Goal: Transaction & Acquisition: Obtain resource

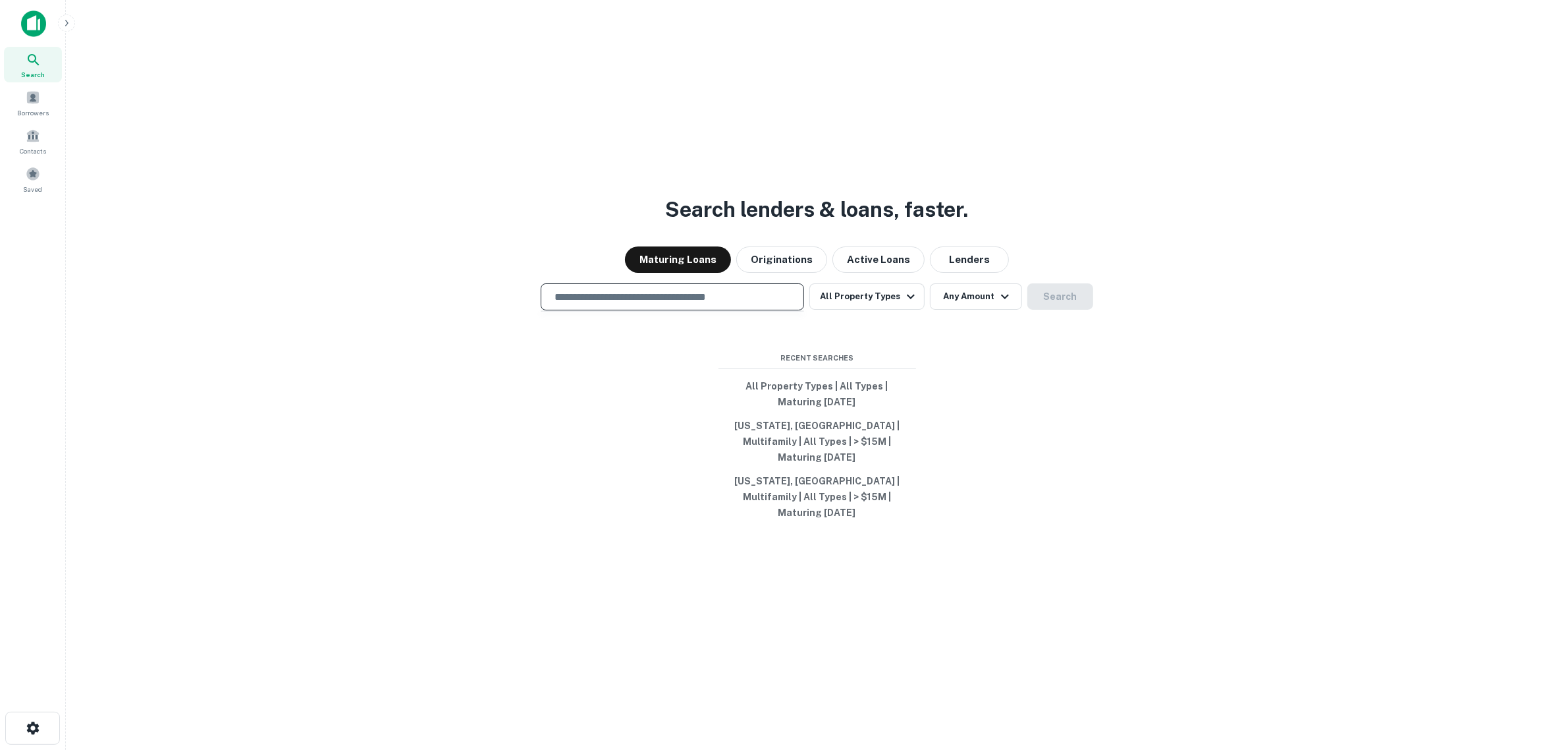
click at [674, 304] on input "text" at bounding box center [672, 296] width 251 height 15
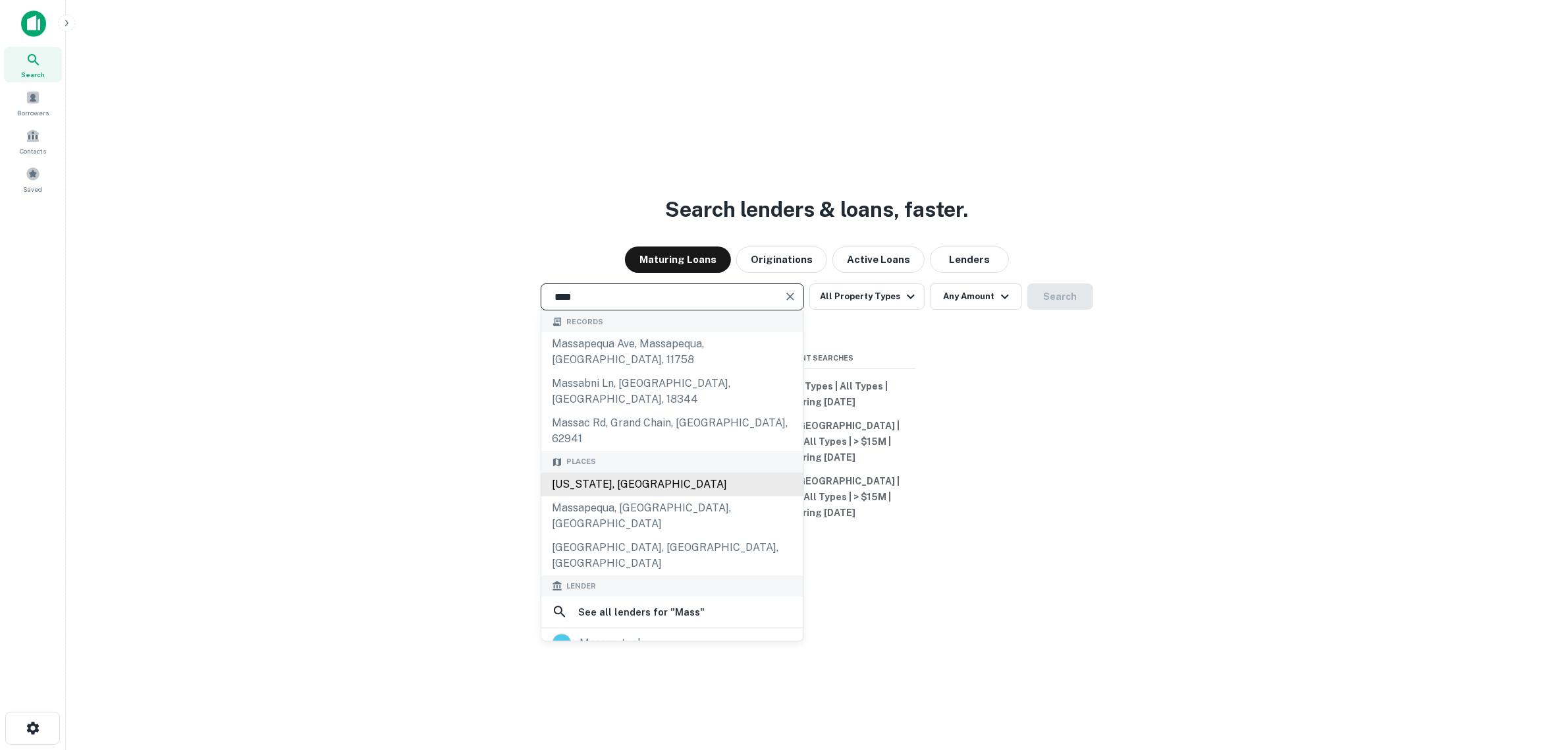
click at [646, 473] on div "[US_STATE], [GEOGRAPHIC_DATA]" at bounding box center [672, 484] width 262 height 24
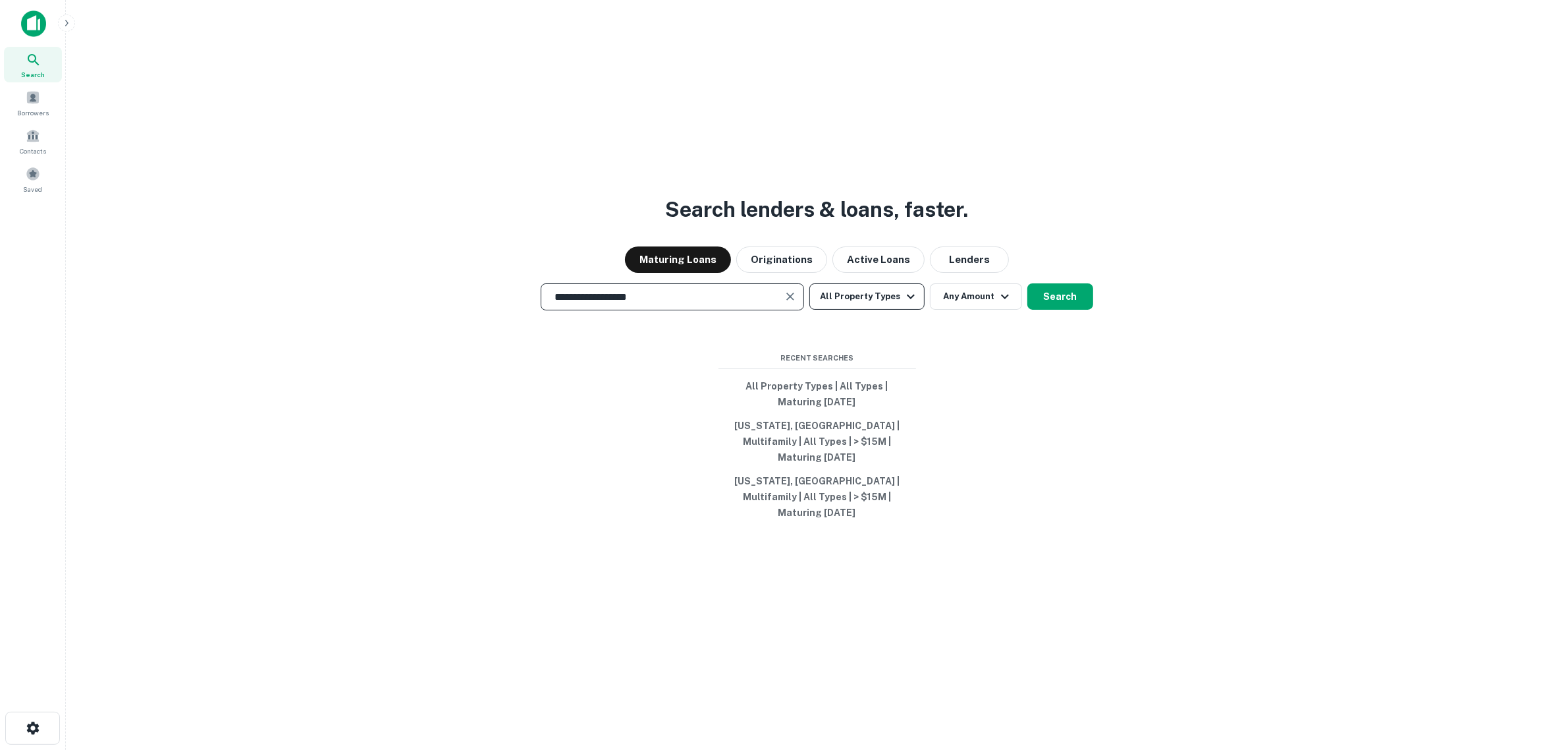
type input "**********"
click at [879, 310] on button "All Property Types" at bounding box center [867, 296] width 115 height 26
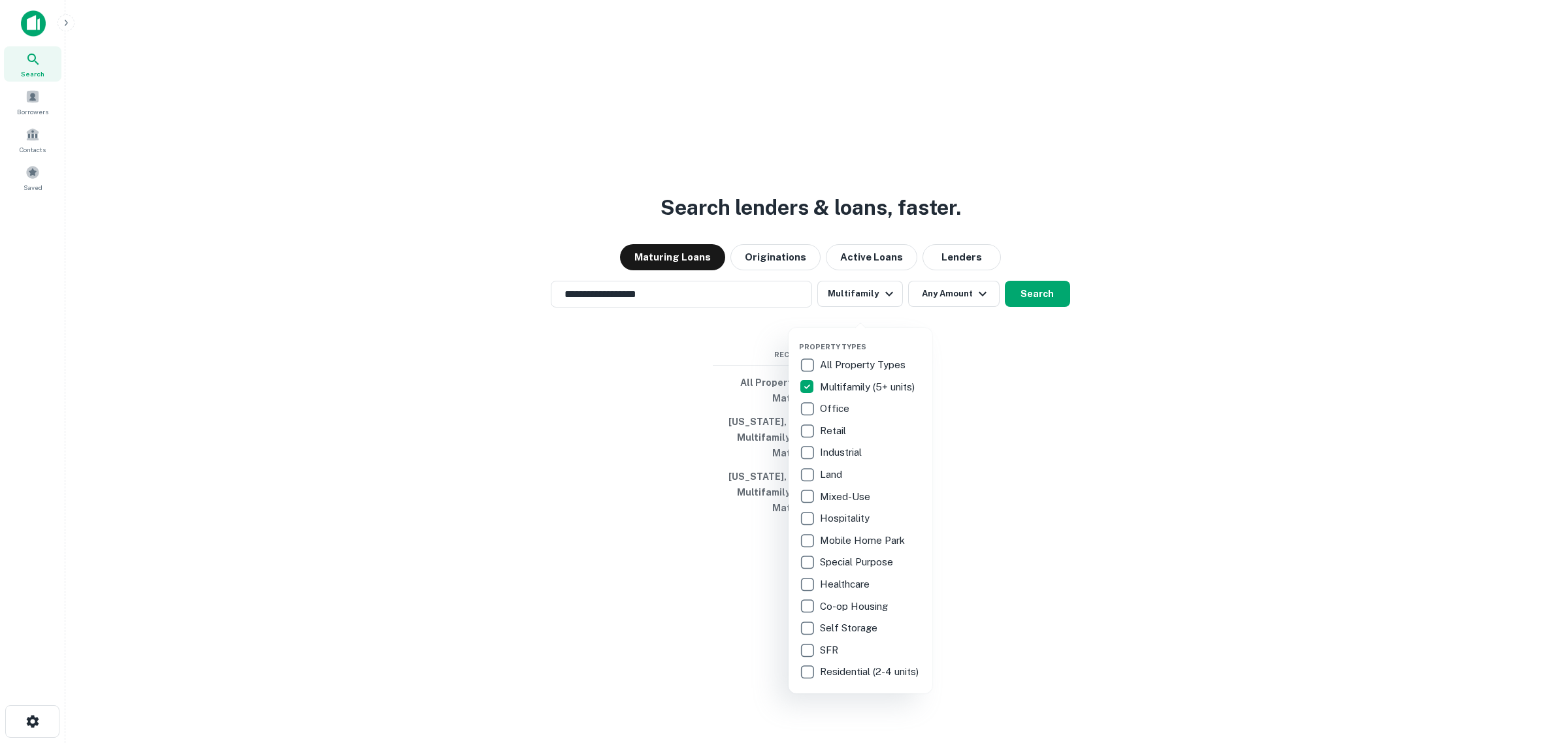
click at [935, 312] on div at bounding box center [784, 372] width 1568 height 743
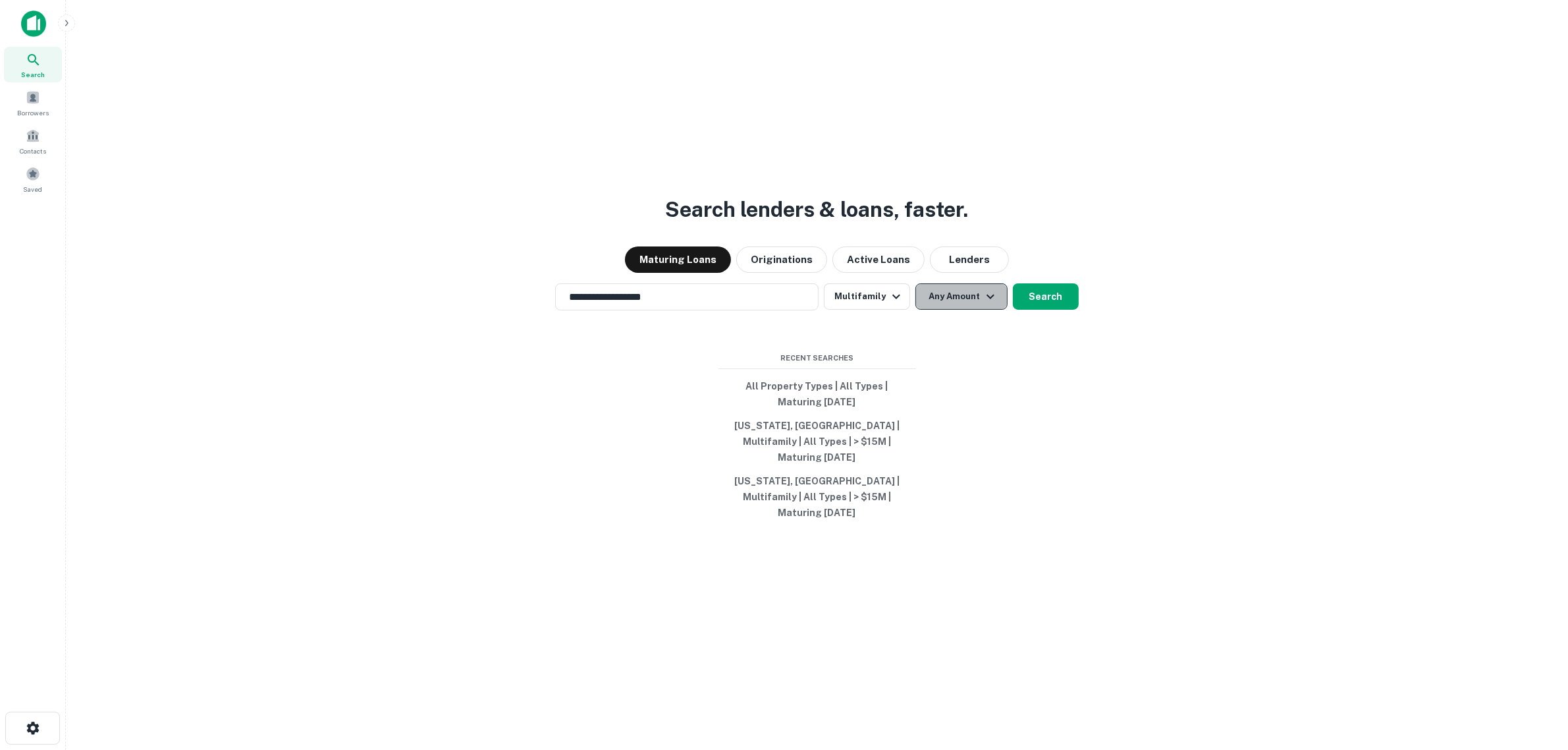
click at [944, 310] on button "Any Amount" at bounding box center [961, 296] width 93 height 26
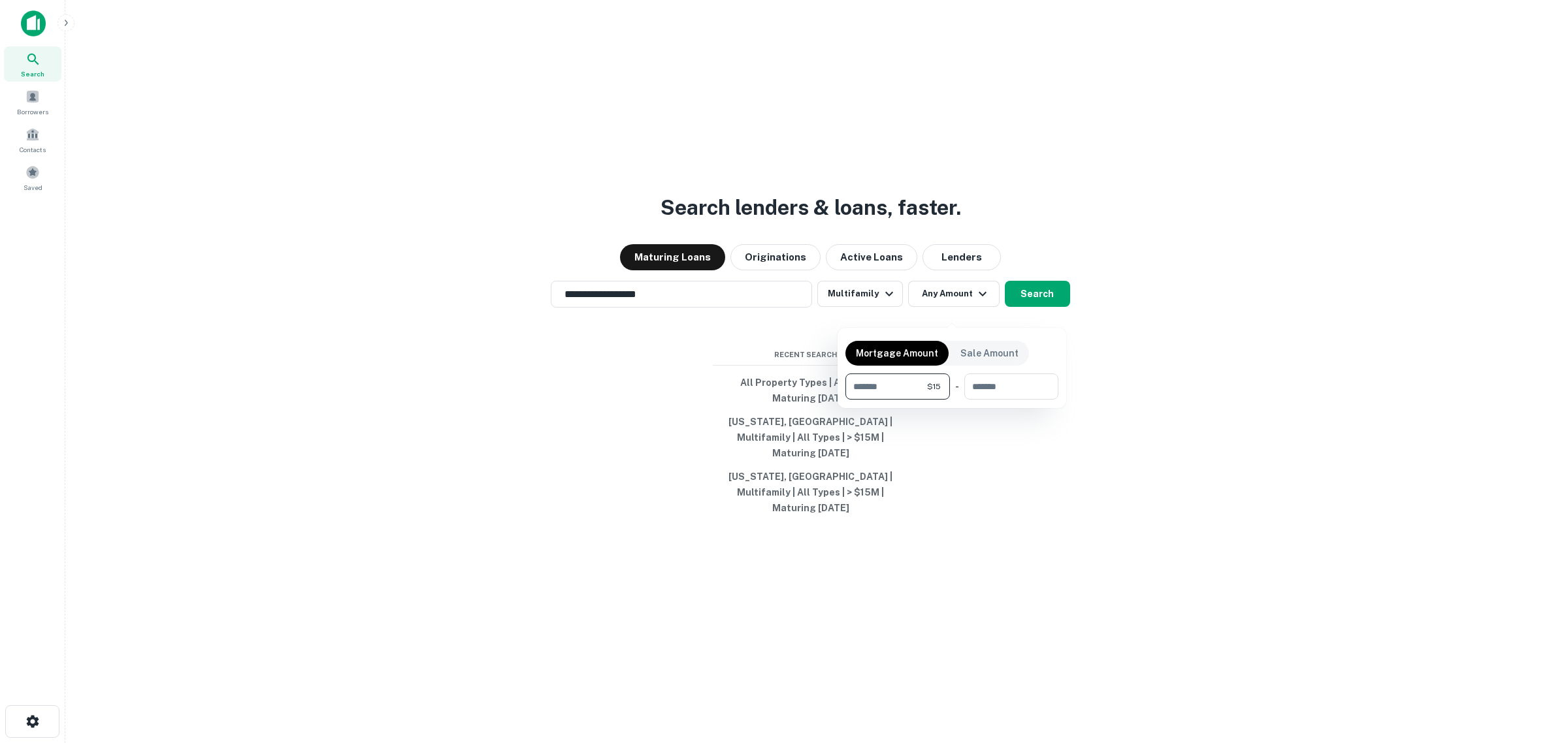
type input "*"
type input "*******"
click at [1189, 352] on div at bounding box center [784, 372] width 1568 height 743
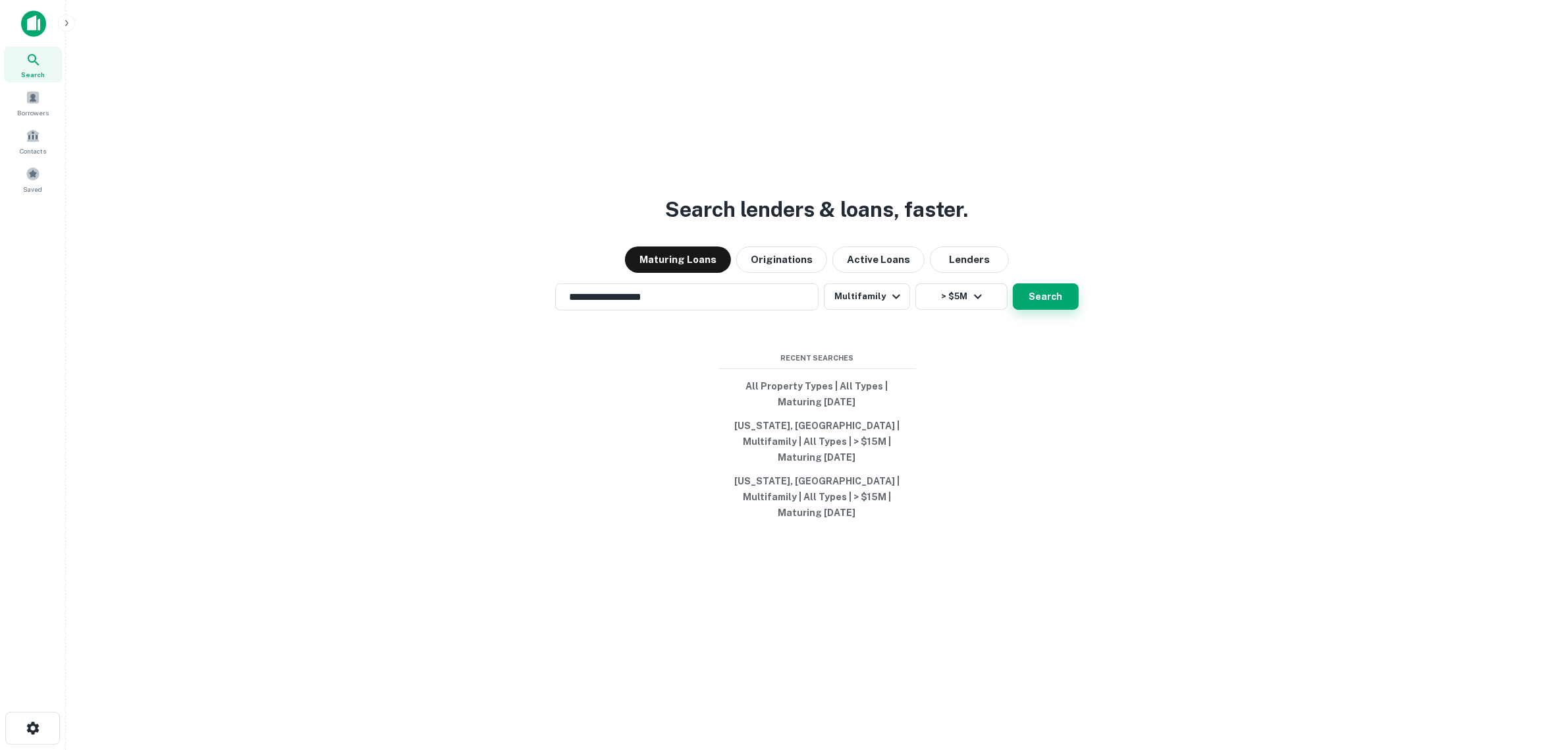
click at [1049, 309] on button "Search" at bounding box center [1046, 296] width 66 height 26
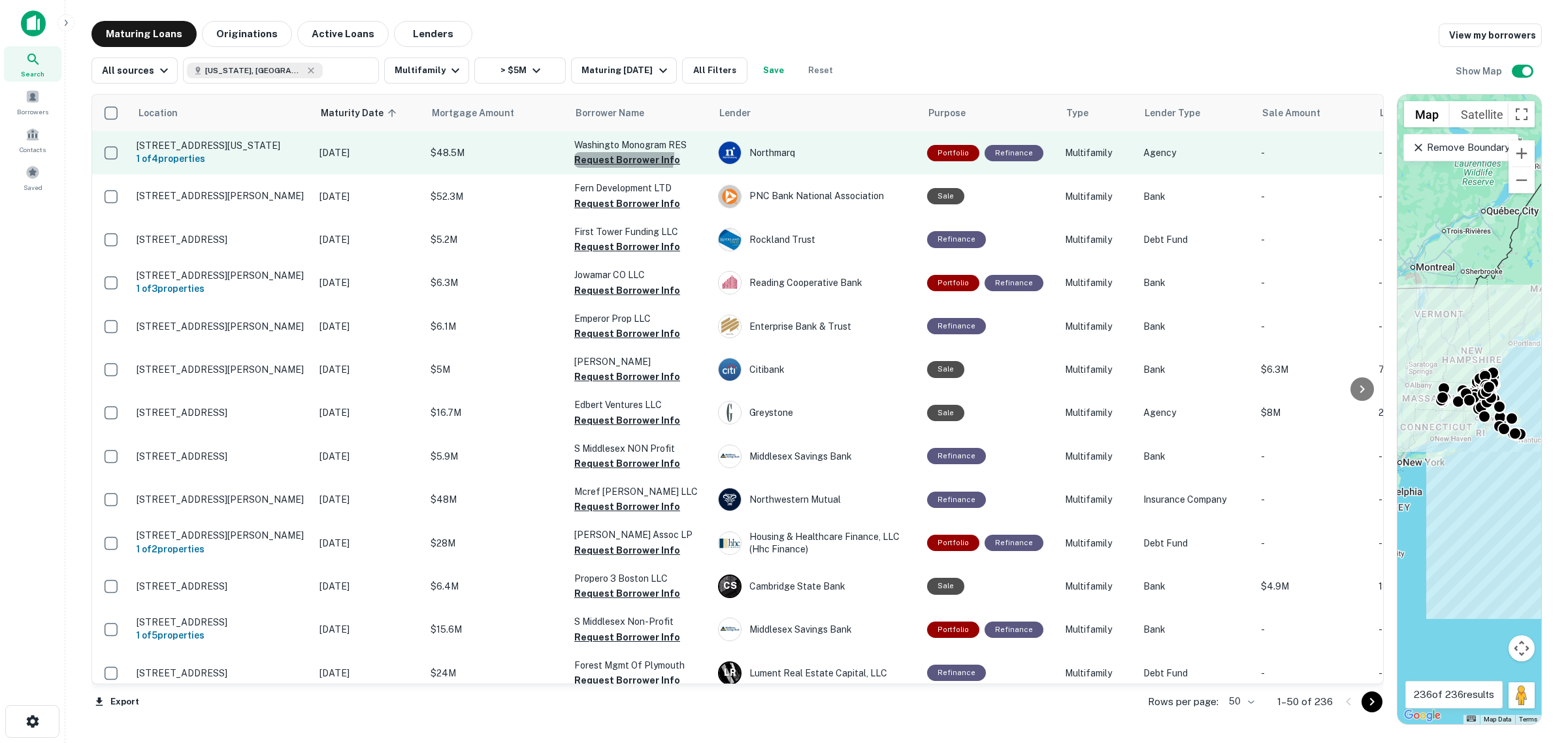
click at [603, 154] on button "Request Borrower Info" at bounding box center [627, 160] width 106 height 16
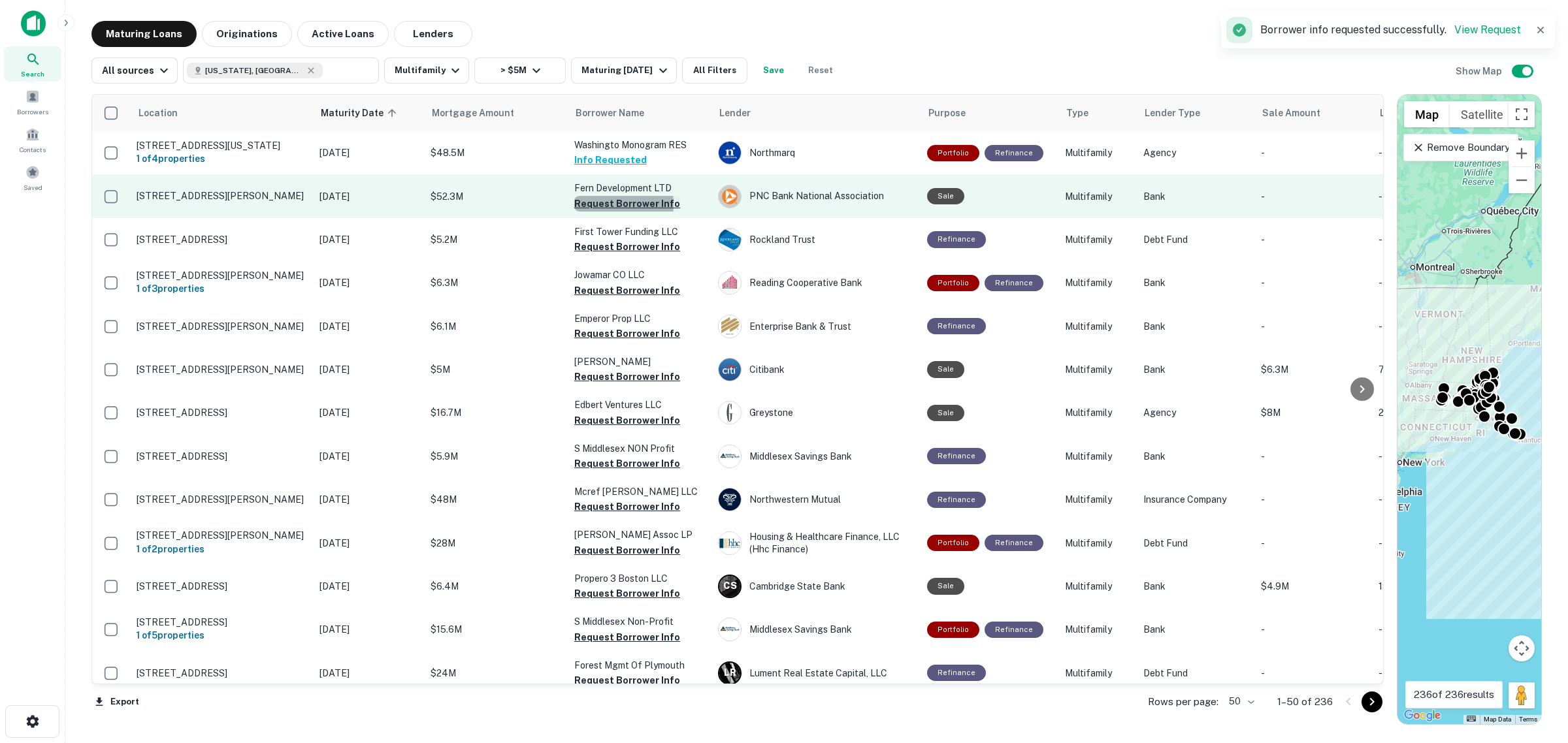
click at [610, 204] on button "Request Borrower Info" at bounding box center [627, 204] width 106 height 16
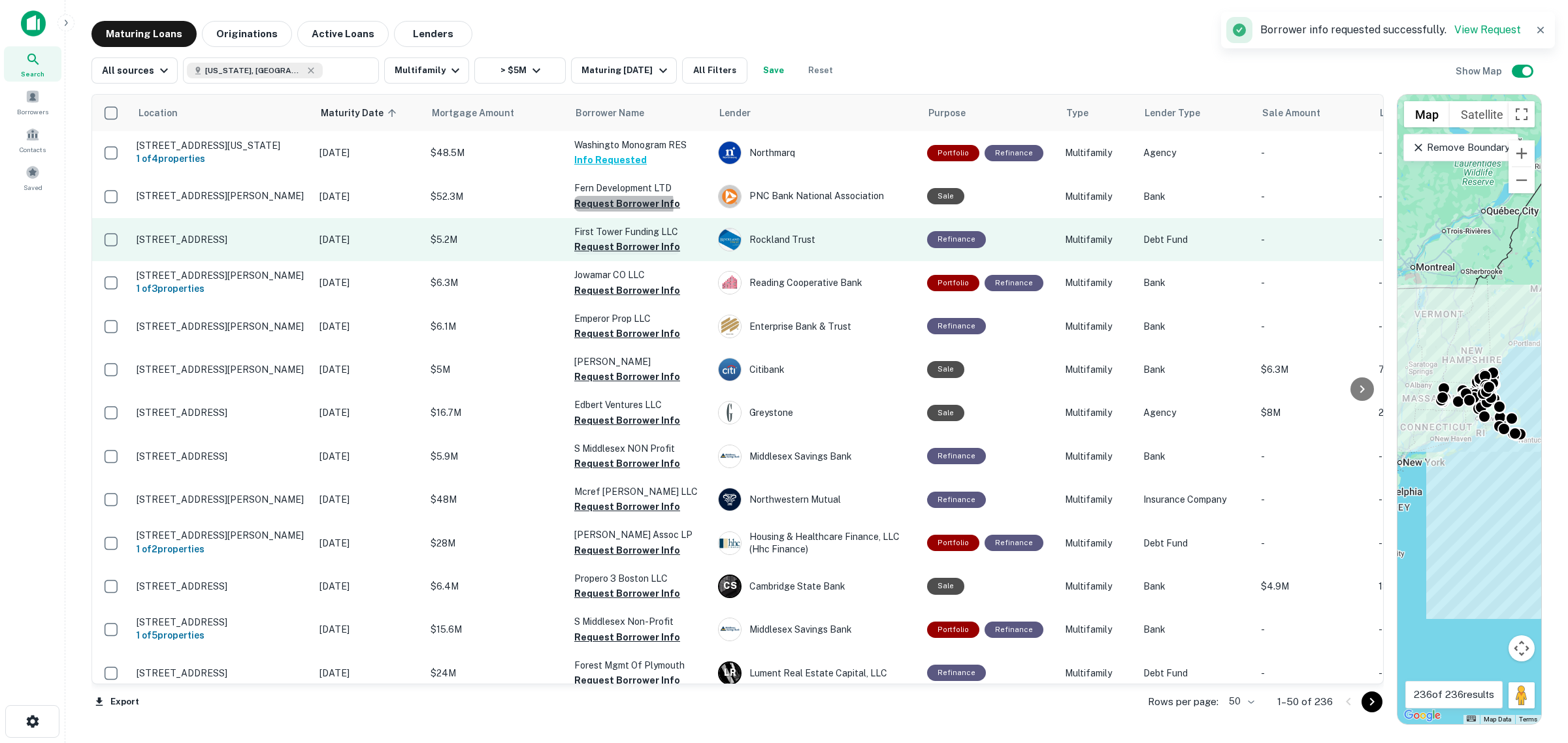
click at [617, 249] on button "Request Borrower Info" at bounding box center [627, 247] width 106 height 16
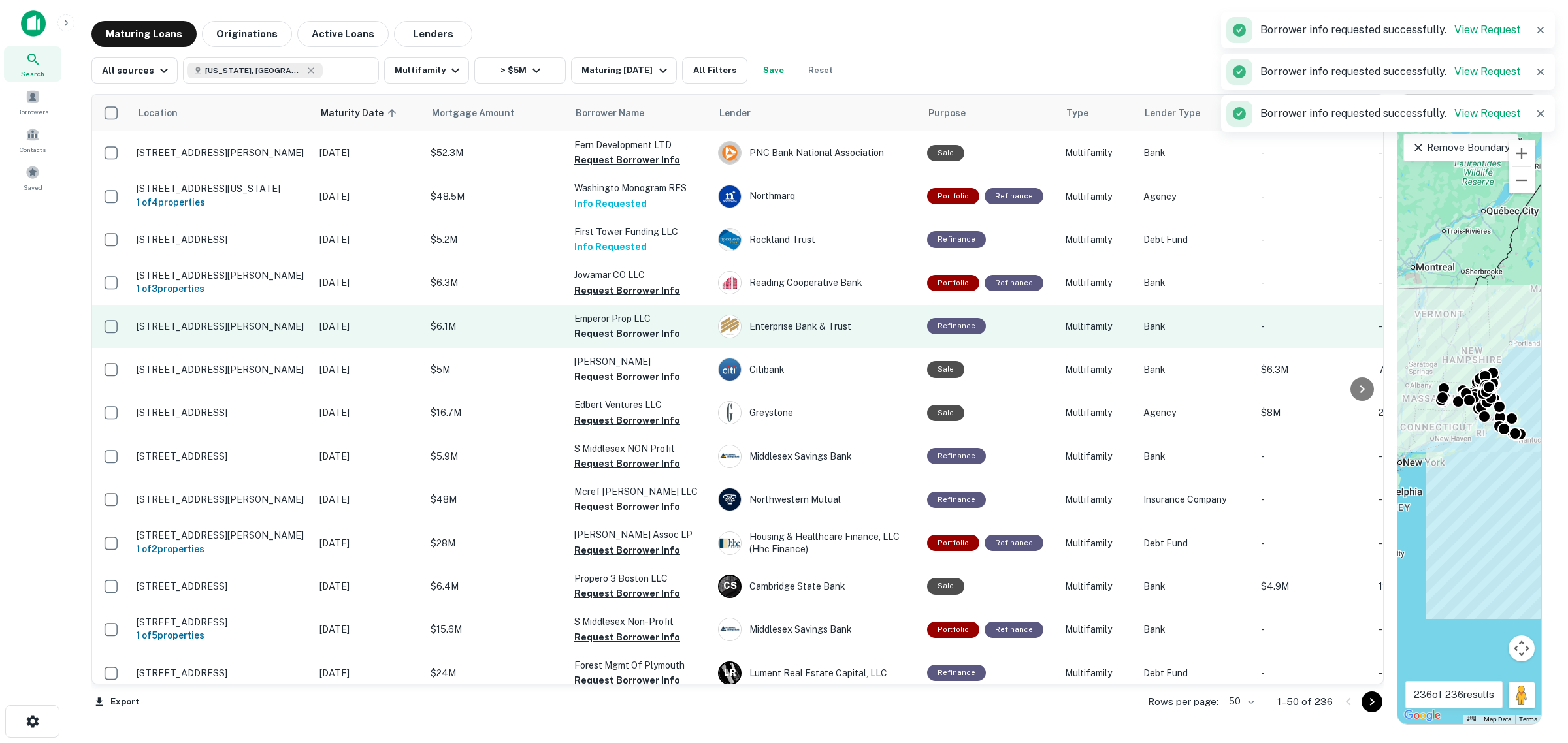
click at [614, 284] on button "Request Borrower Info" at bounding box center [627, 290] width 106 height 16
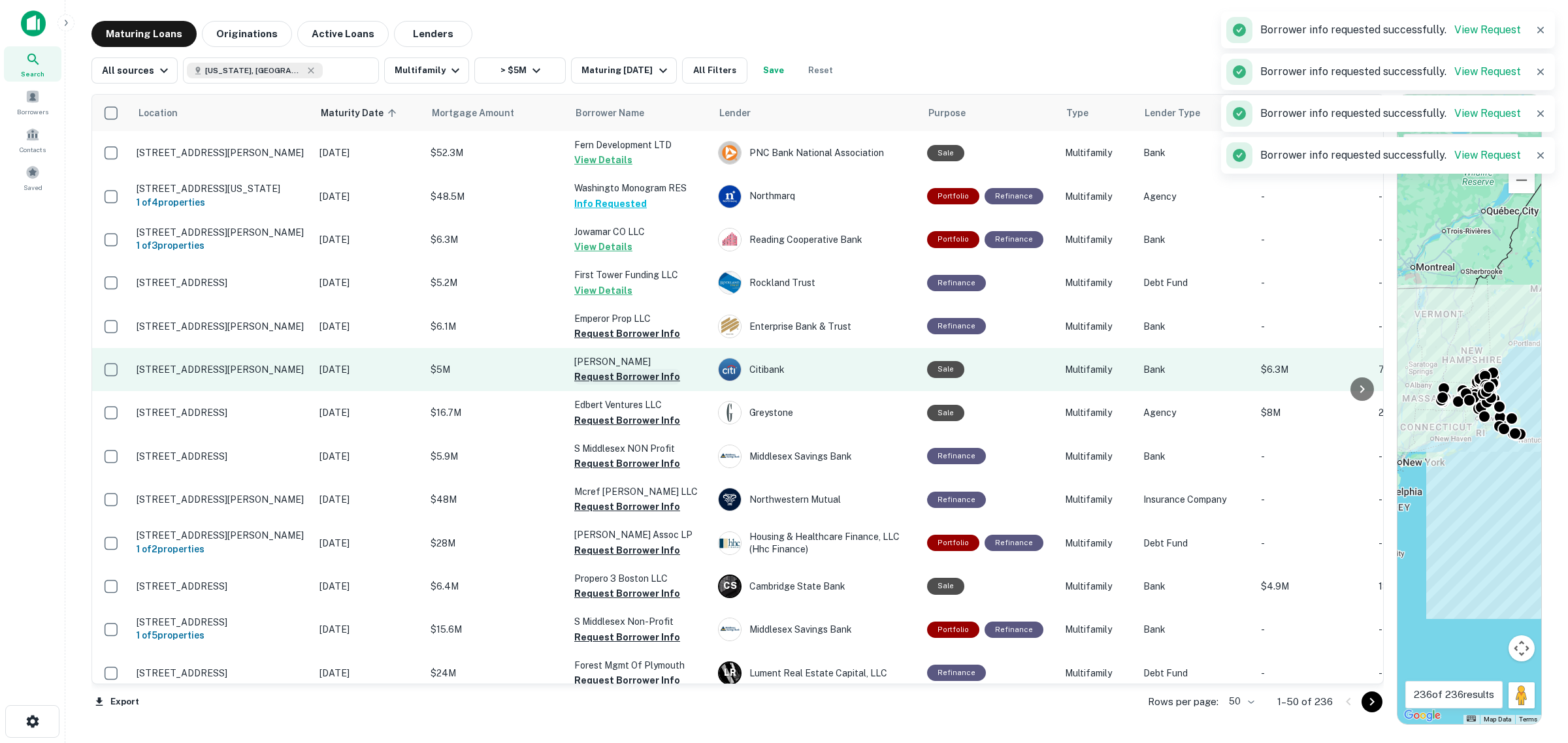
click at [611, 376] on button "Request Borrower Info" at bounding box center [627, 377] width 106 height 16
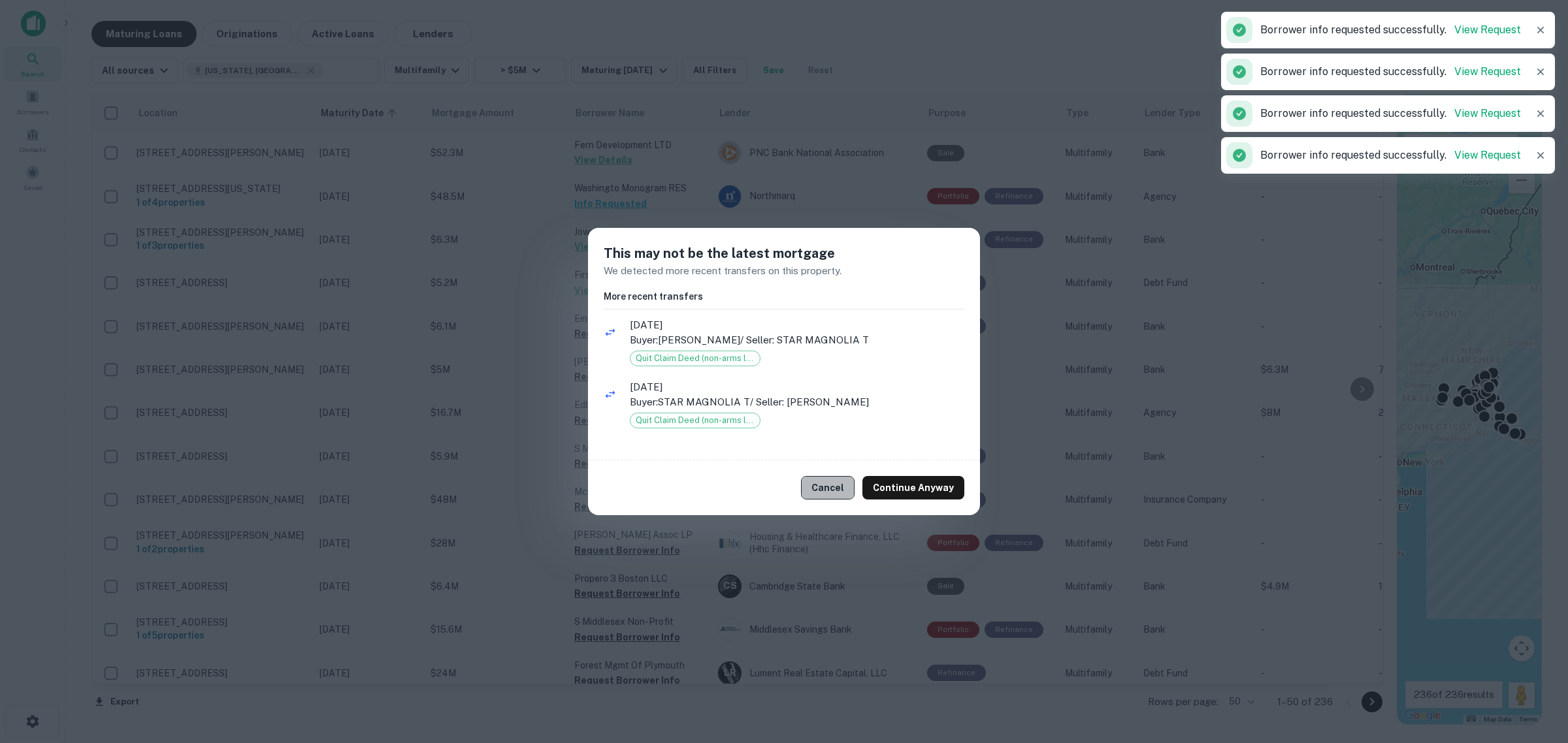
click at [841, 478] on button "Cancel" at bounding box center [827, 488] width 53 height 24
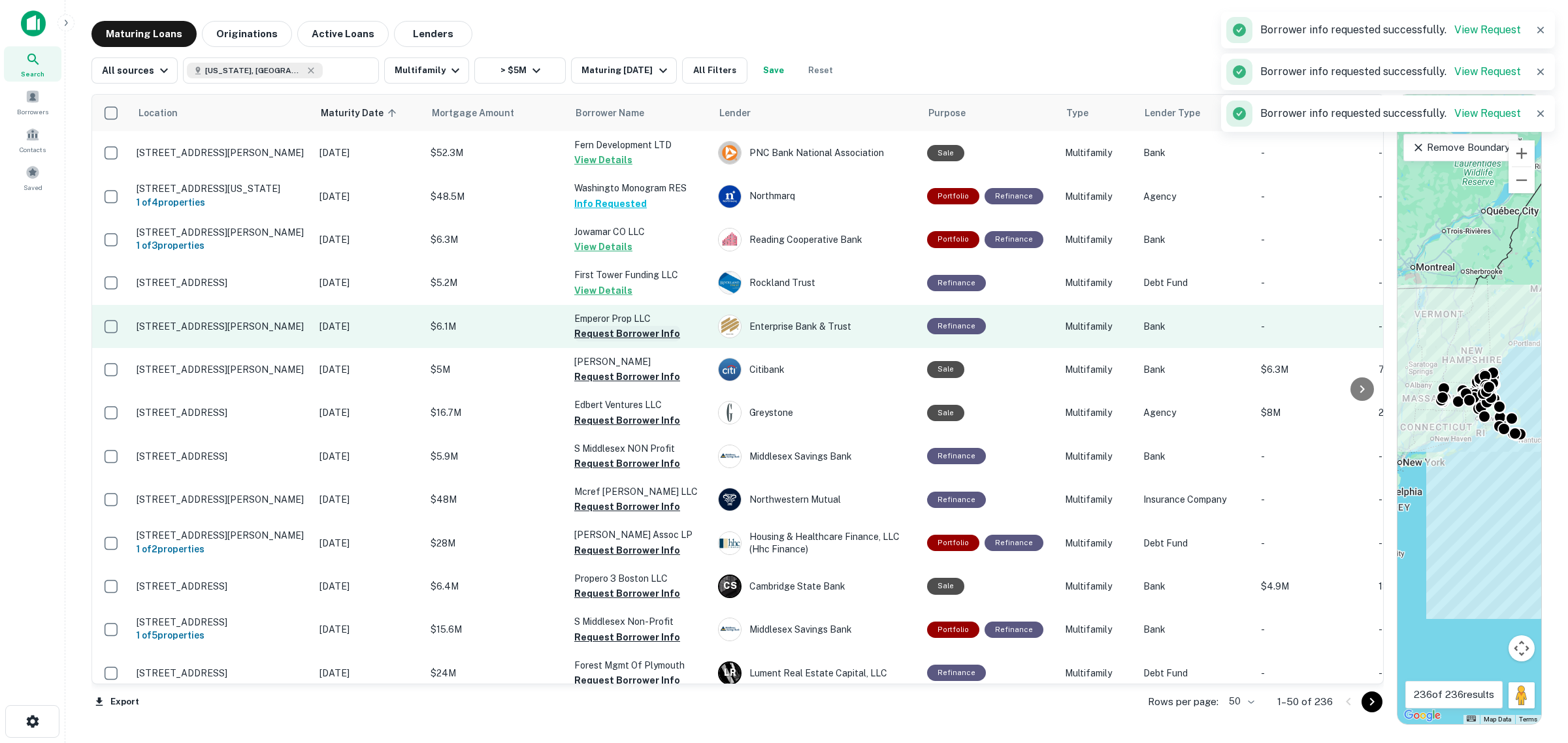
click at [622, 335] on button "Request Borrower Info" at bounding box center [627, 334] width 106 height 16
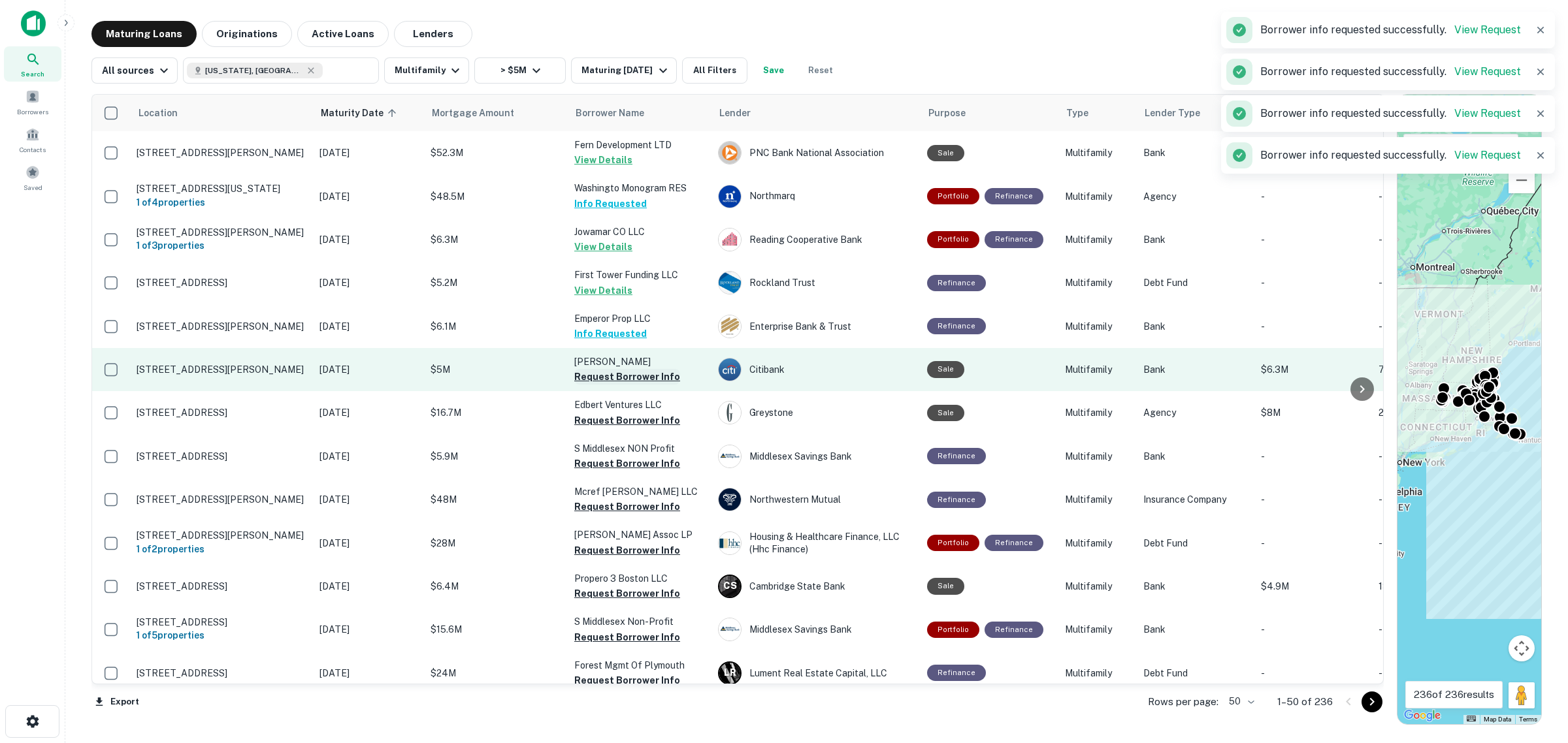
click at [618, 370] on button "Request Borrower Info" at bounding box center [627, 377] width 106 height 16
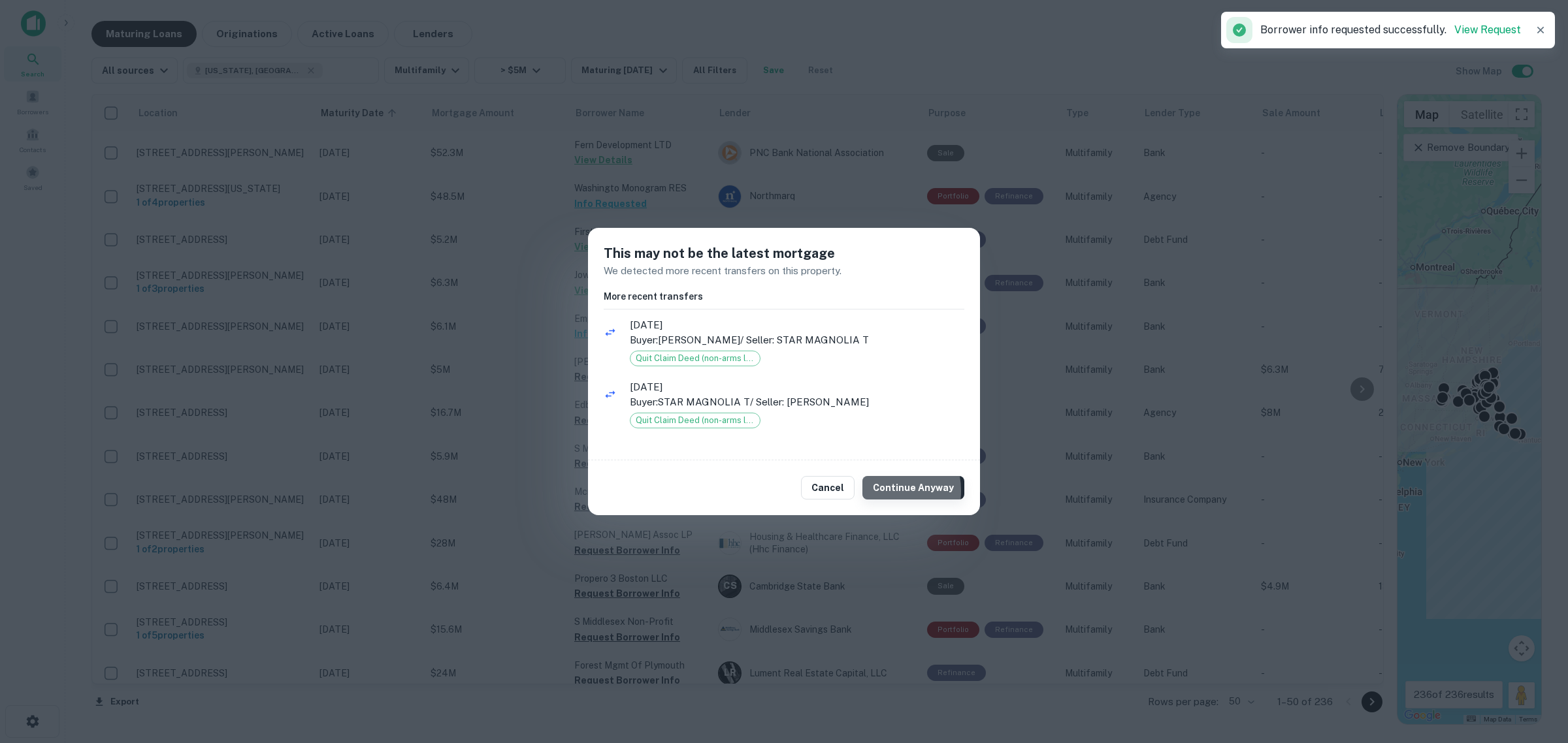
click at [889, 491] on button "Continue Anyway" at bounding box center [913, 488] width 102 height 24
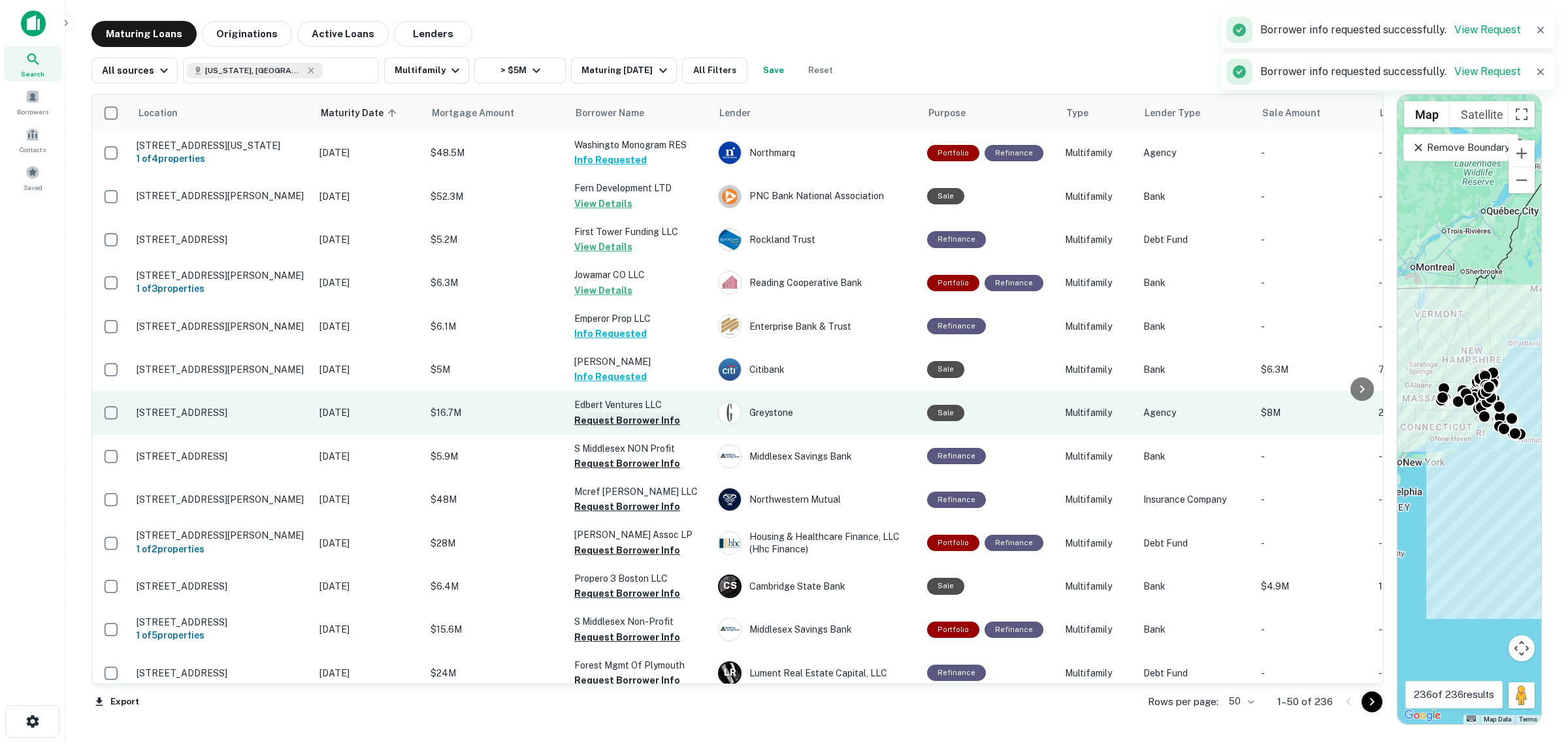
click at [644, 417] on button "Request Borrower Info" at bounding box center [627, 420] width 106 height 16
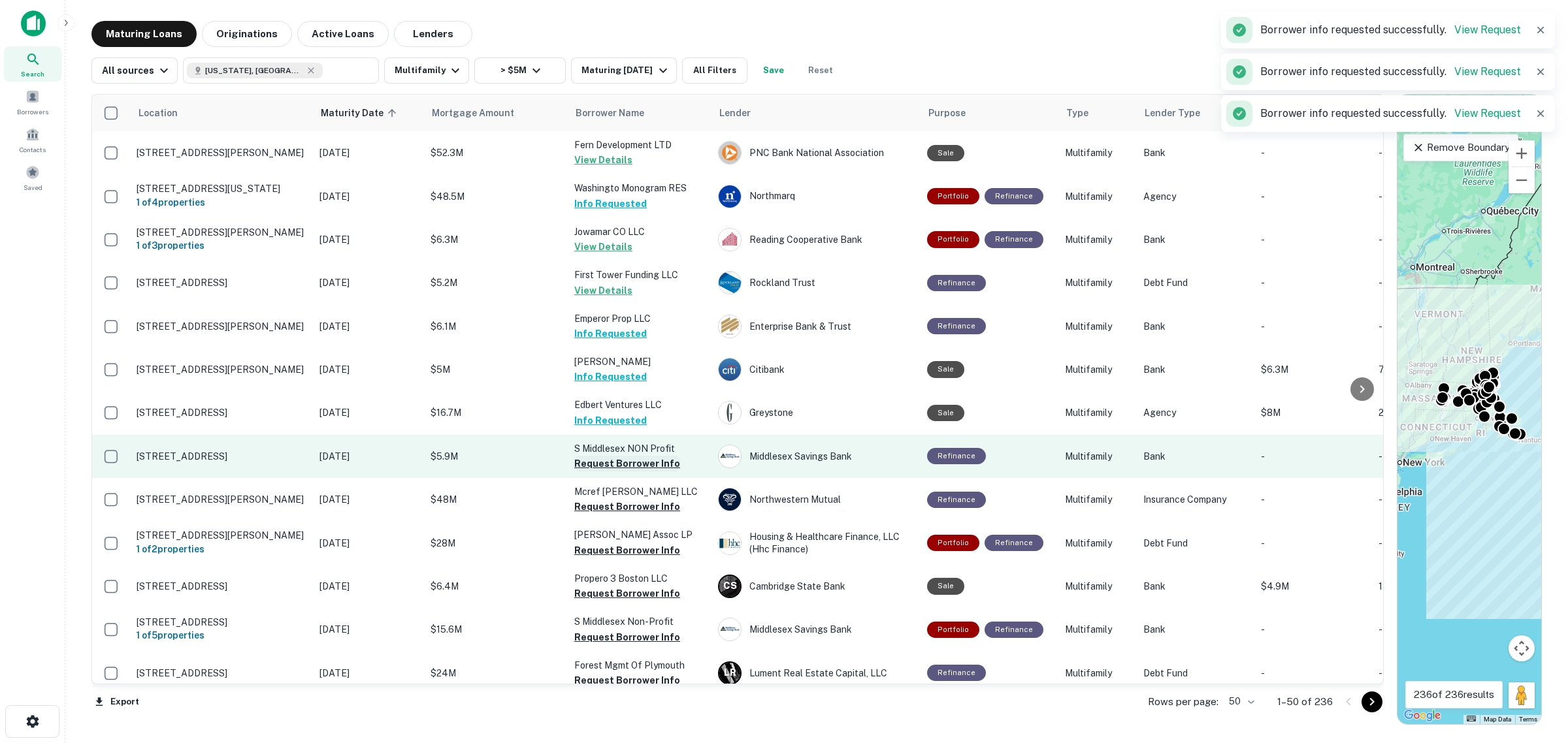
click at [631, 466] on button "Request Borrower Info" at bounding box center [627, 463] width 106 height 16
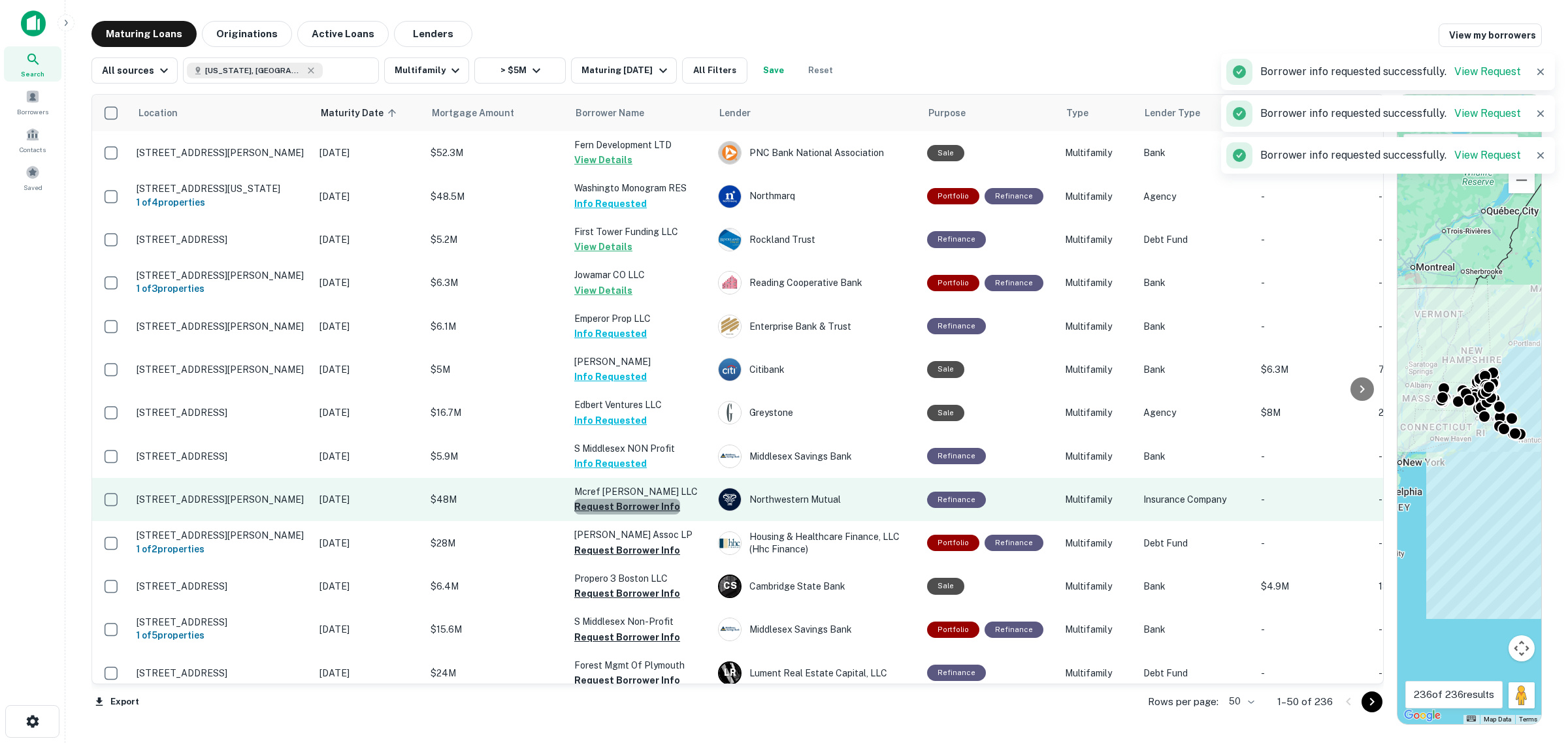
click at [641, 500] on button "Request Borrower Info" at bounding box center [627, 507] width 106 height 16
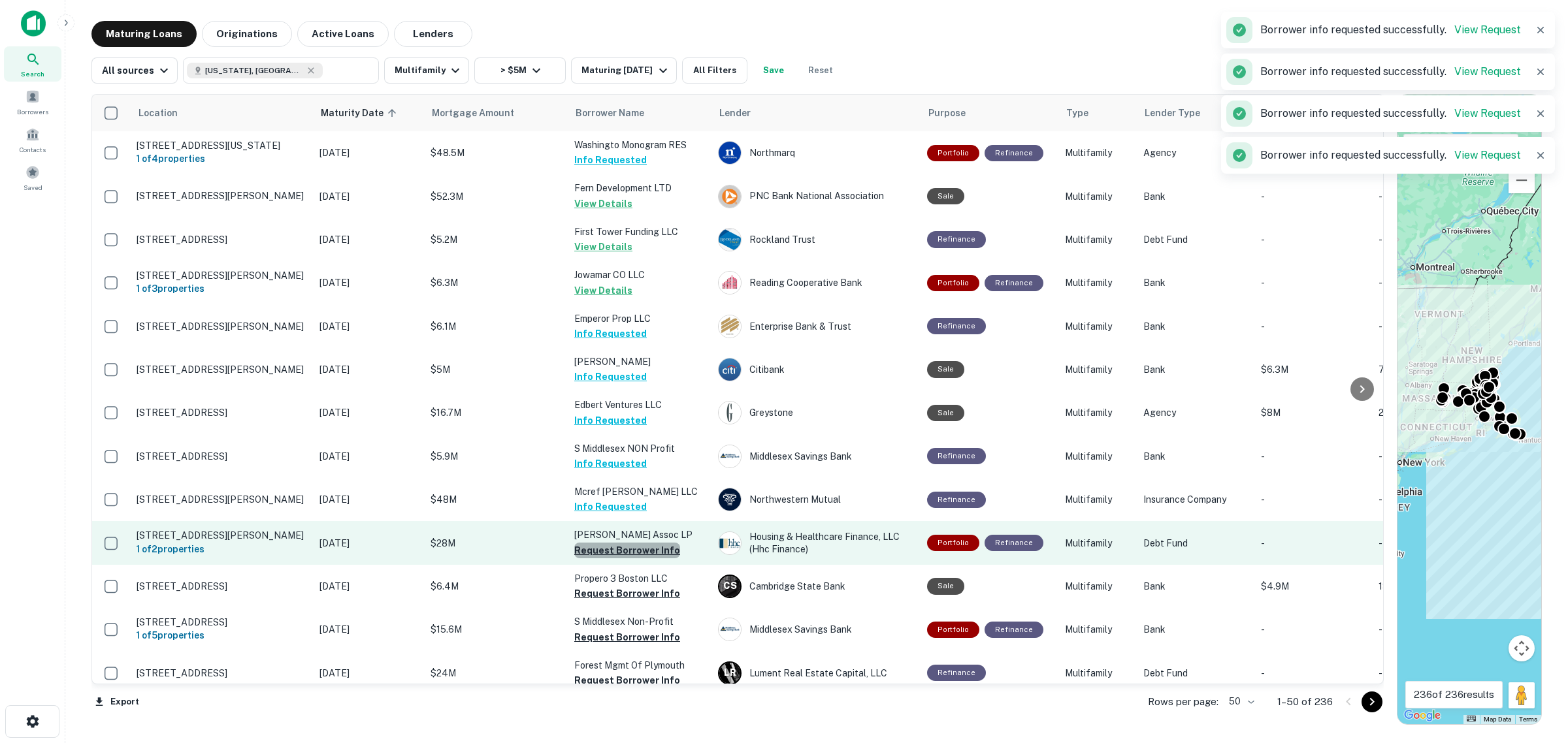
click at [642, 548] on button "Request Borrower Info" at bounding box center [627, 551] width 106 height 16
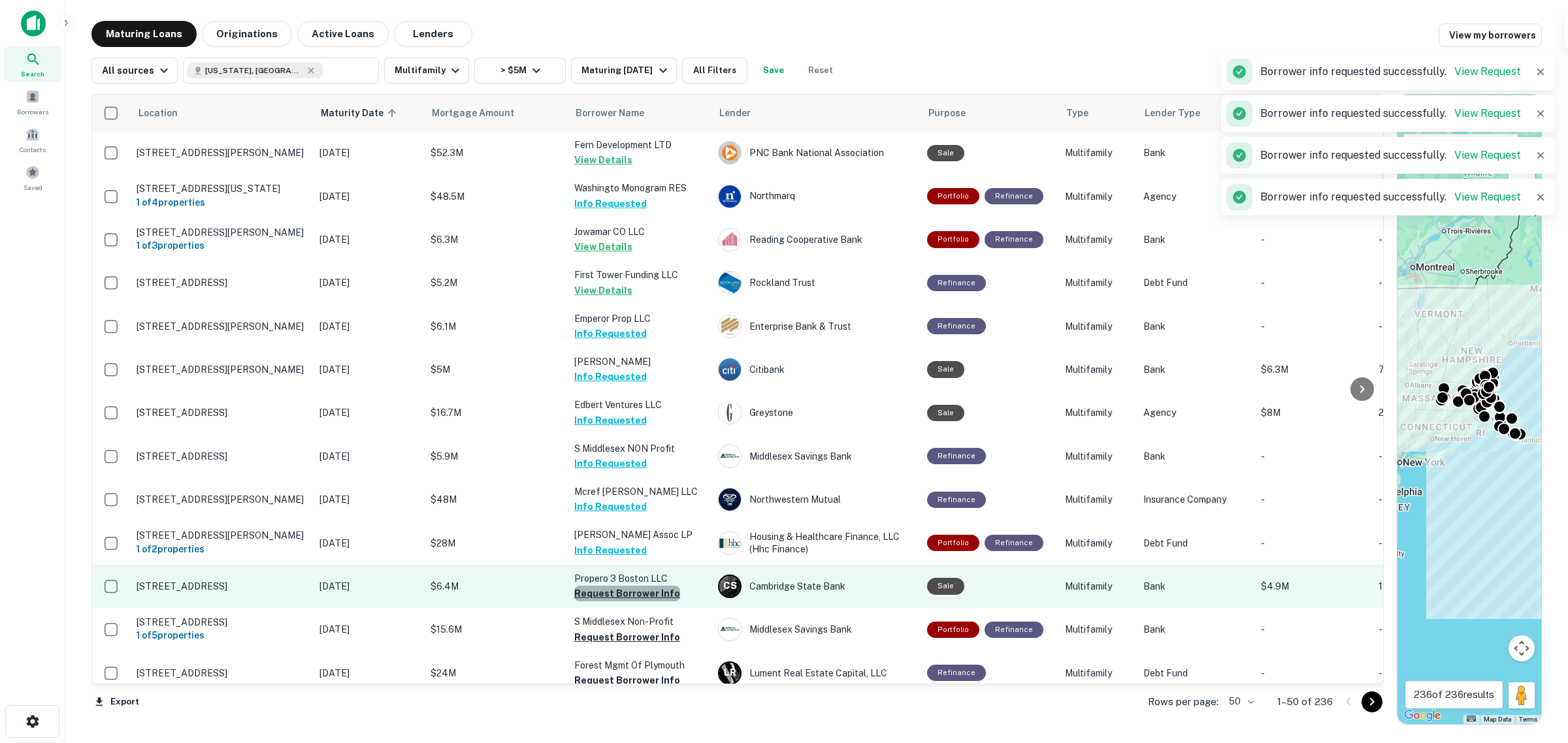
click at [640, 592] on button "Request Borrower Info" at bounding box center [627, 594] width 106 height 16
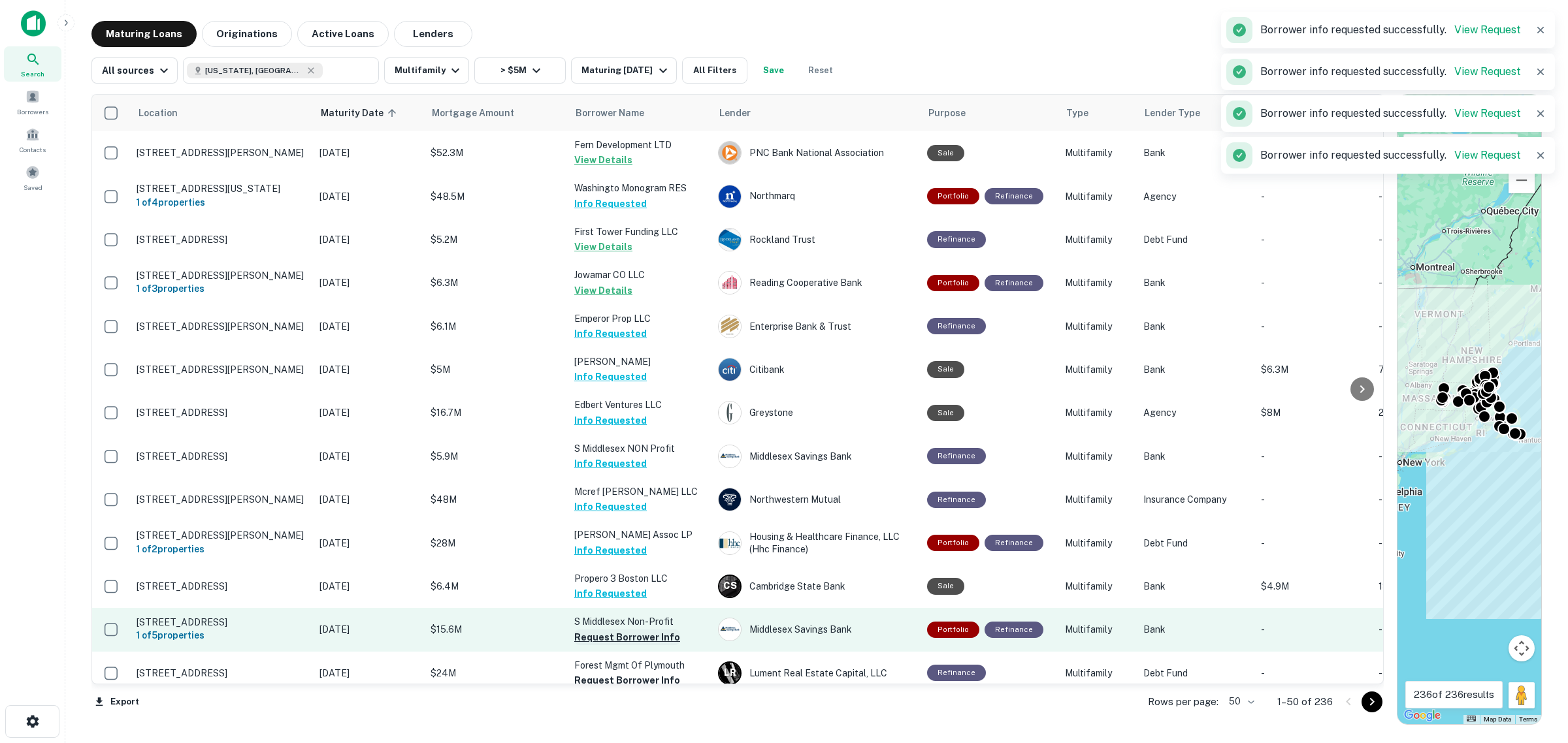
click at [639, 636] on button "Request Borrower Info" at bounding box center [627, 637] width 106 height 16
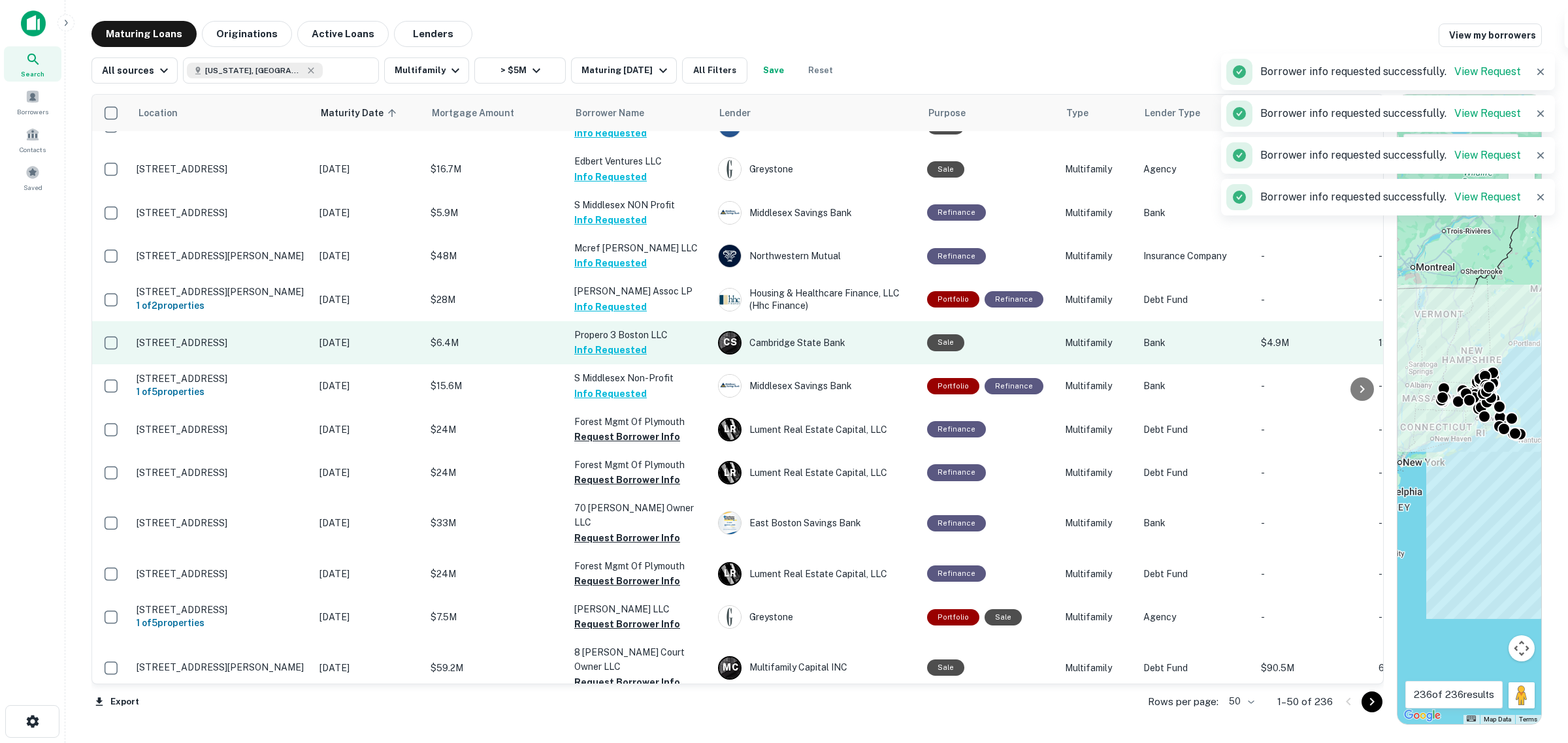
scroll to position [245, 0]
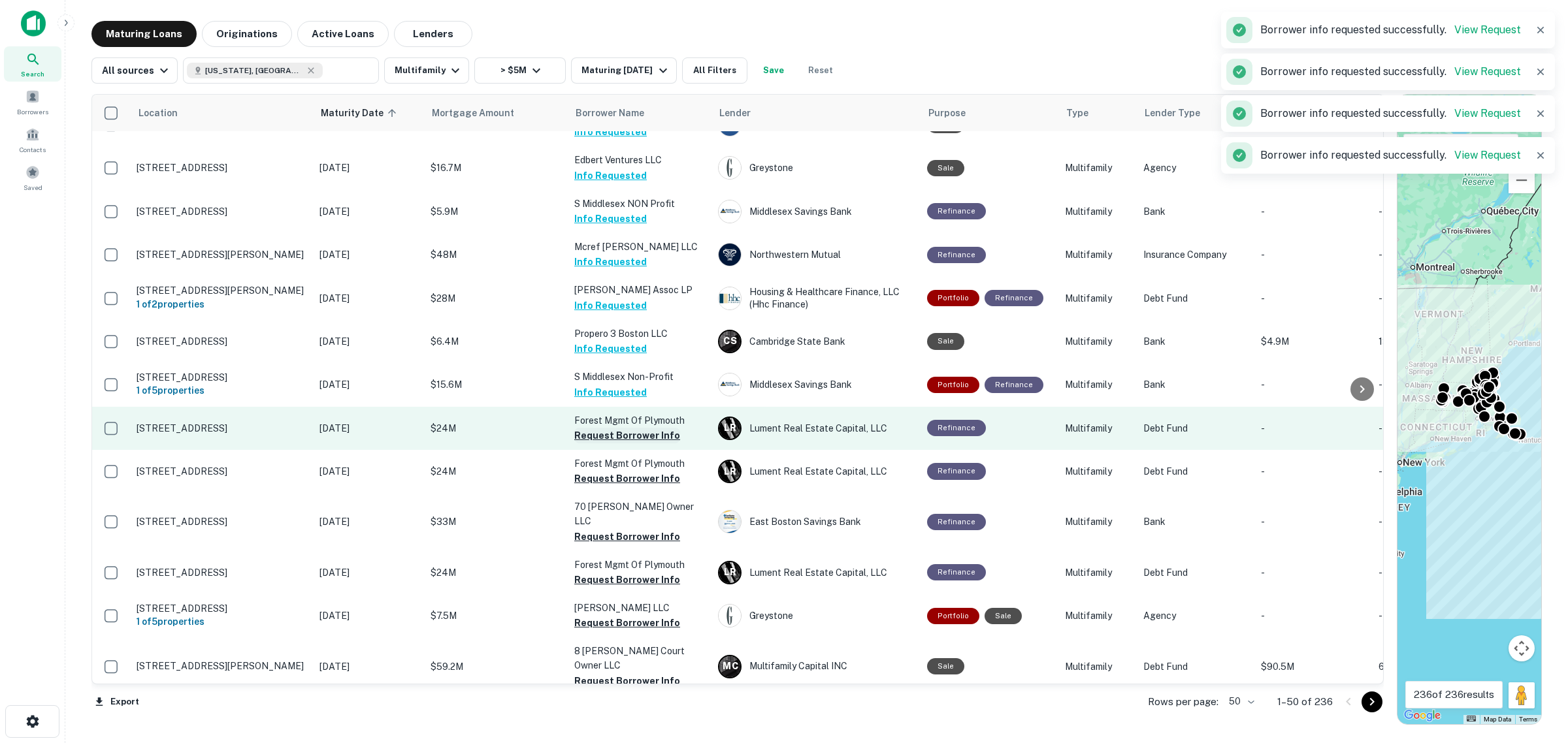
click at [653, 438] on button "Request Borrower Info" at bounding box center [627, 435] width 106 height 16
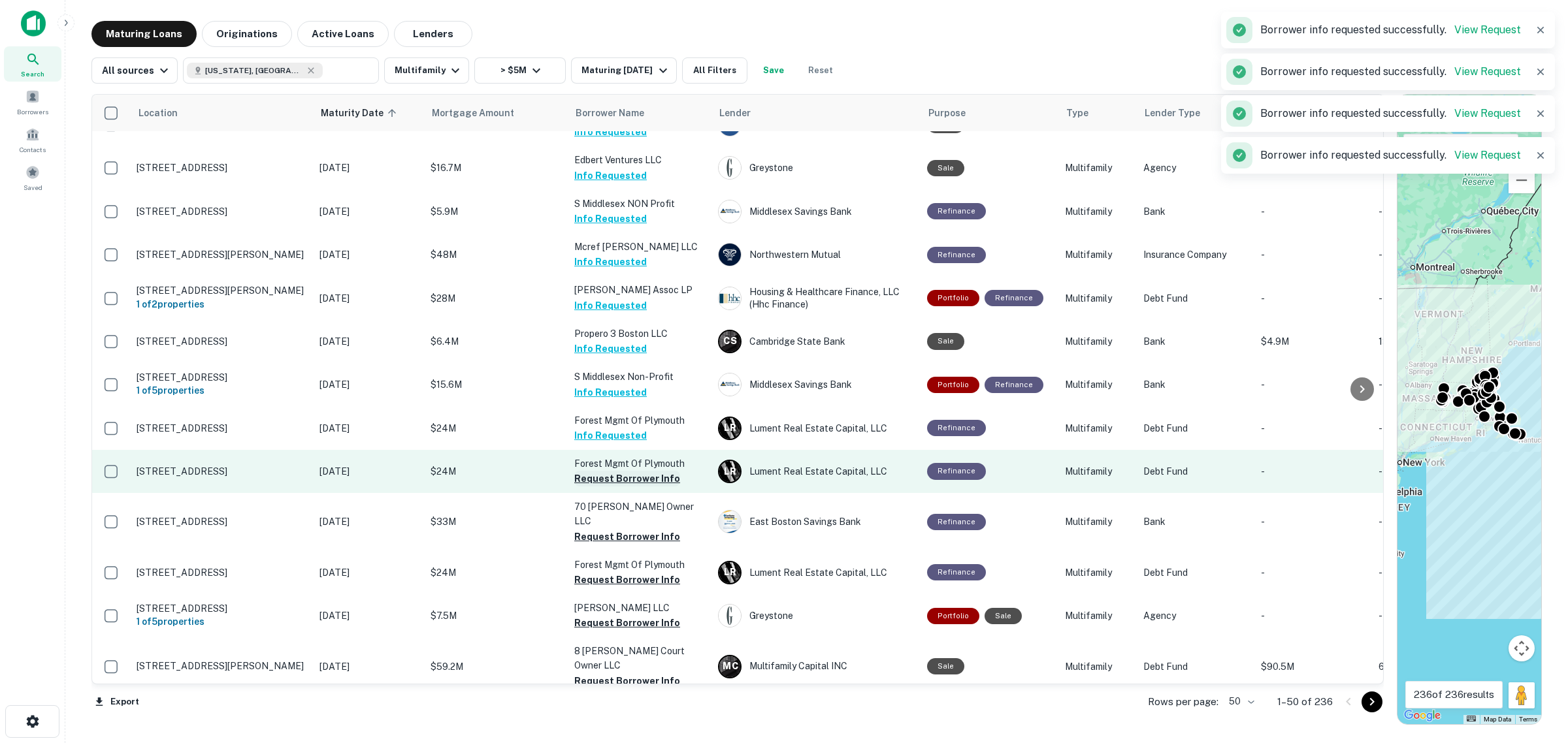
click at [642, 481] on button "Request Borrower Info" at bounding box center [627, 479] width 106 height 16
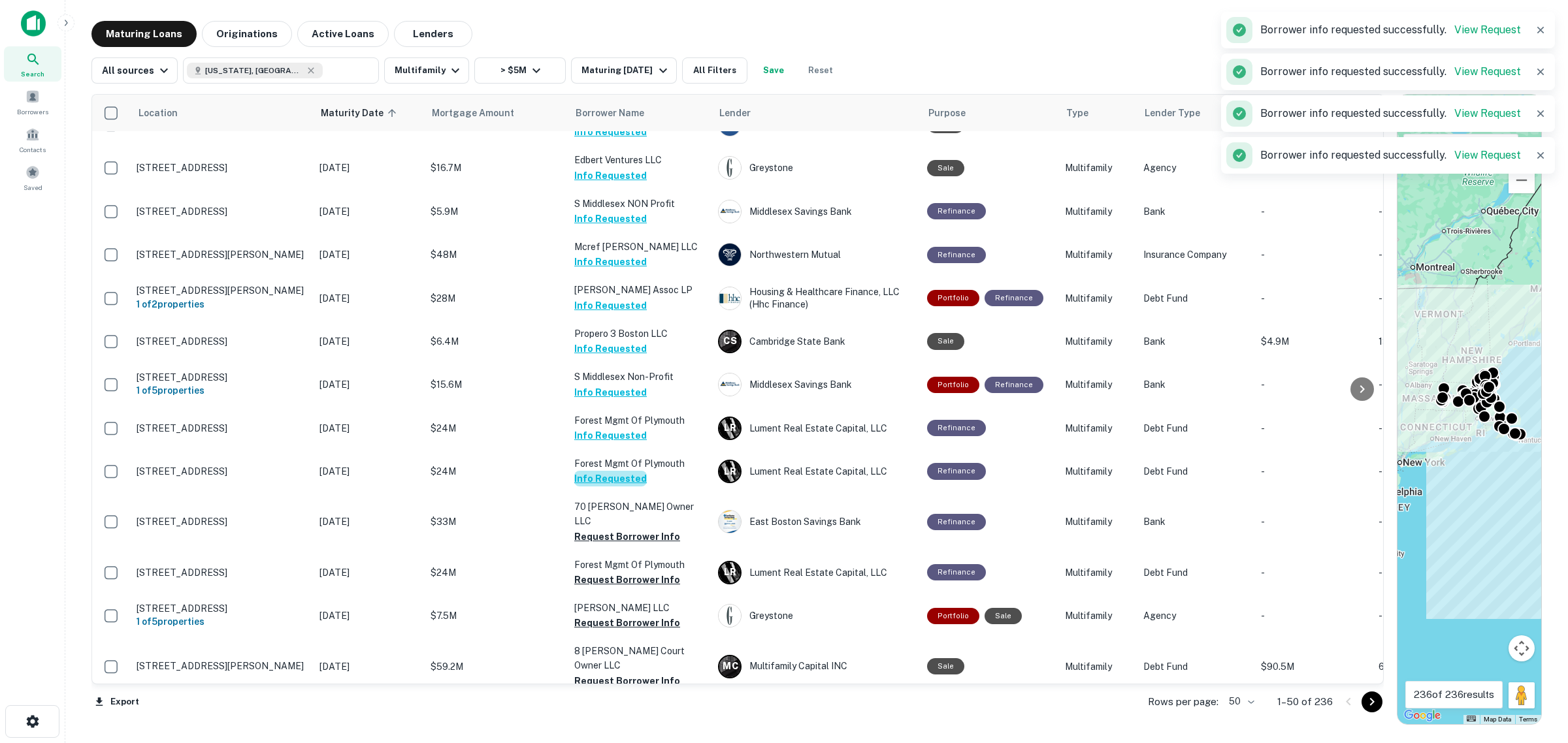
click at [614, 476] on button "Info Requested" at bounding box center [610, 479] width 73 height 16
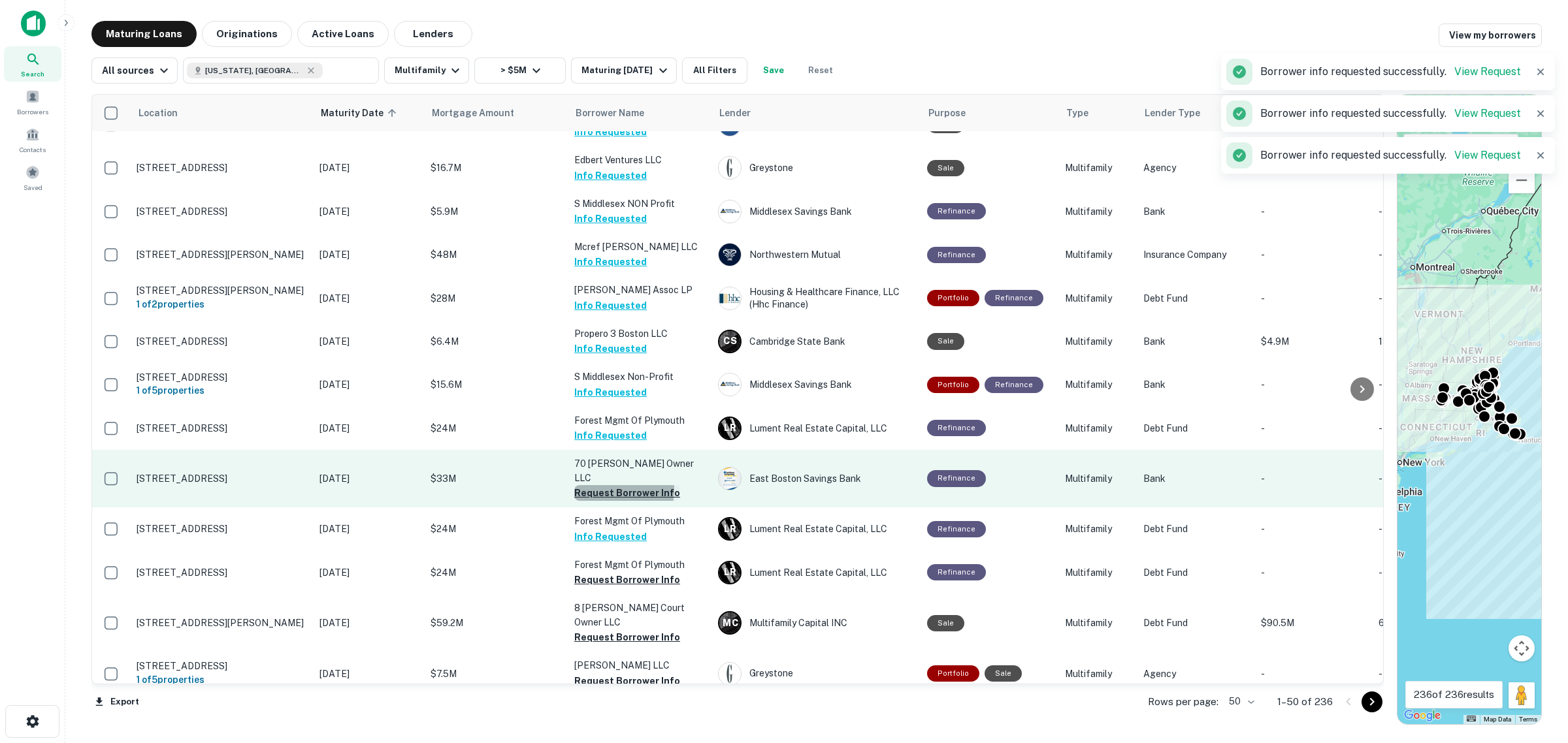
click at [611, 485] on button "Request Borrower Info" at bounding box center [627, 493] width 106 height 16
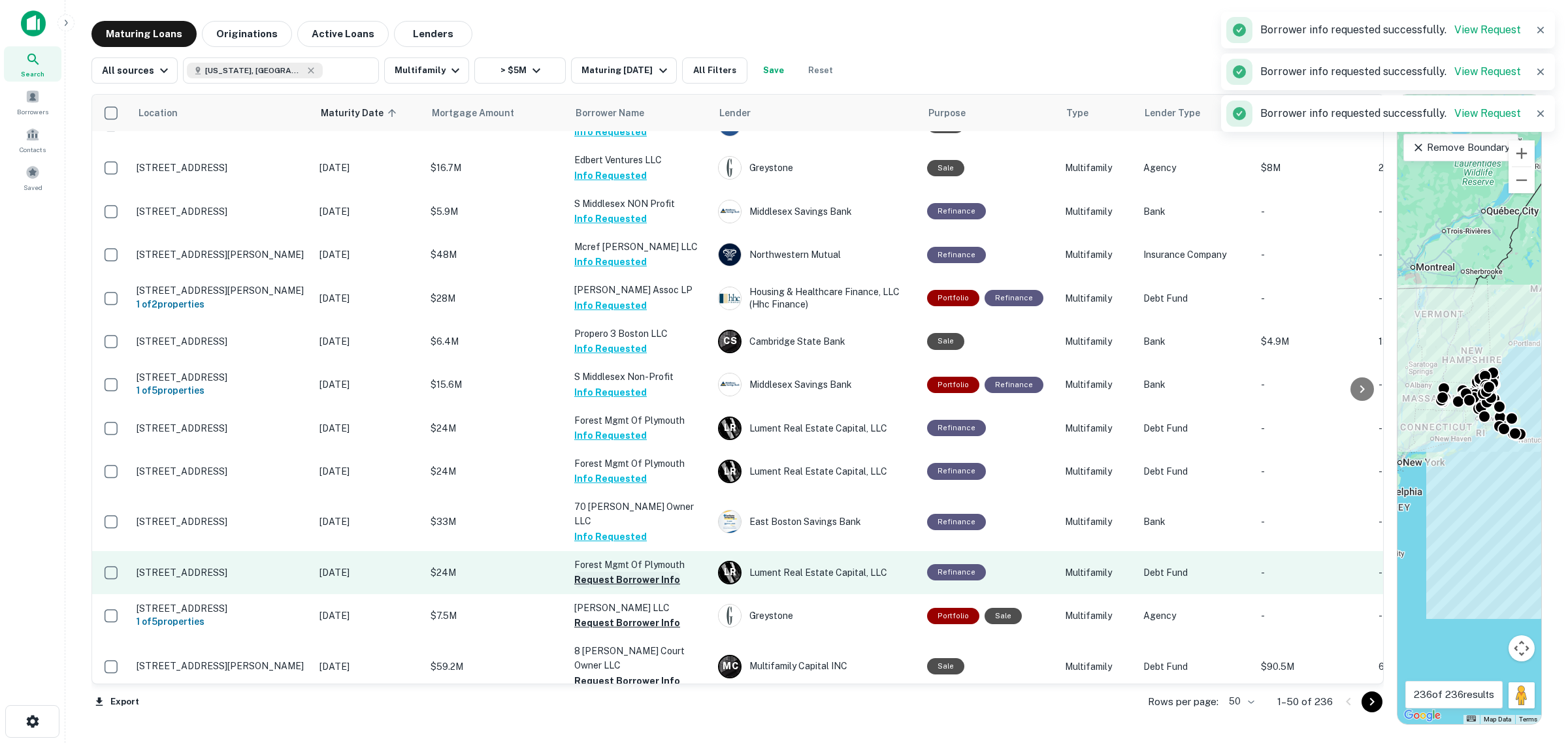
click at [619, 572] on button "Request Borrower Info" at bounding box center [627, 580] width 106 height 16
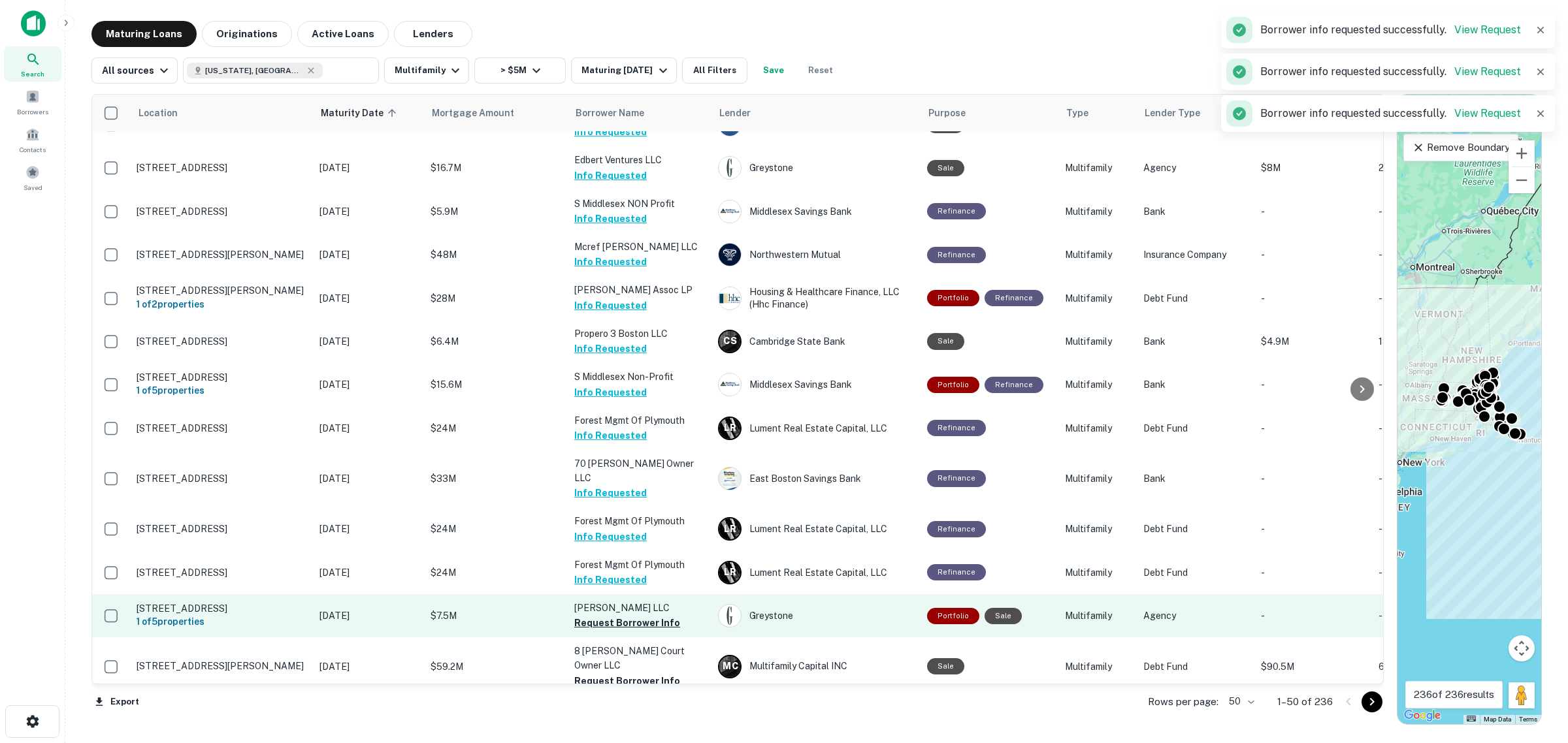
click at [616, 615] on button "Request Borrower Info" at bounding box center [627, 623] width 106 height 16
click at [626, 673] on button "Request Borrower Info" at bounding box center [627, 681] width 106 height 16
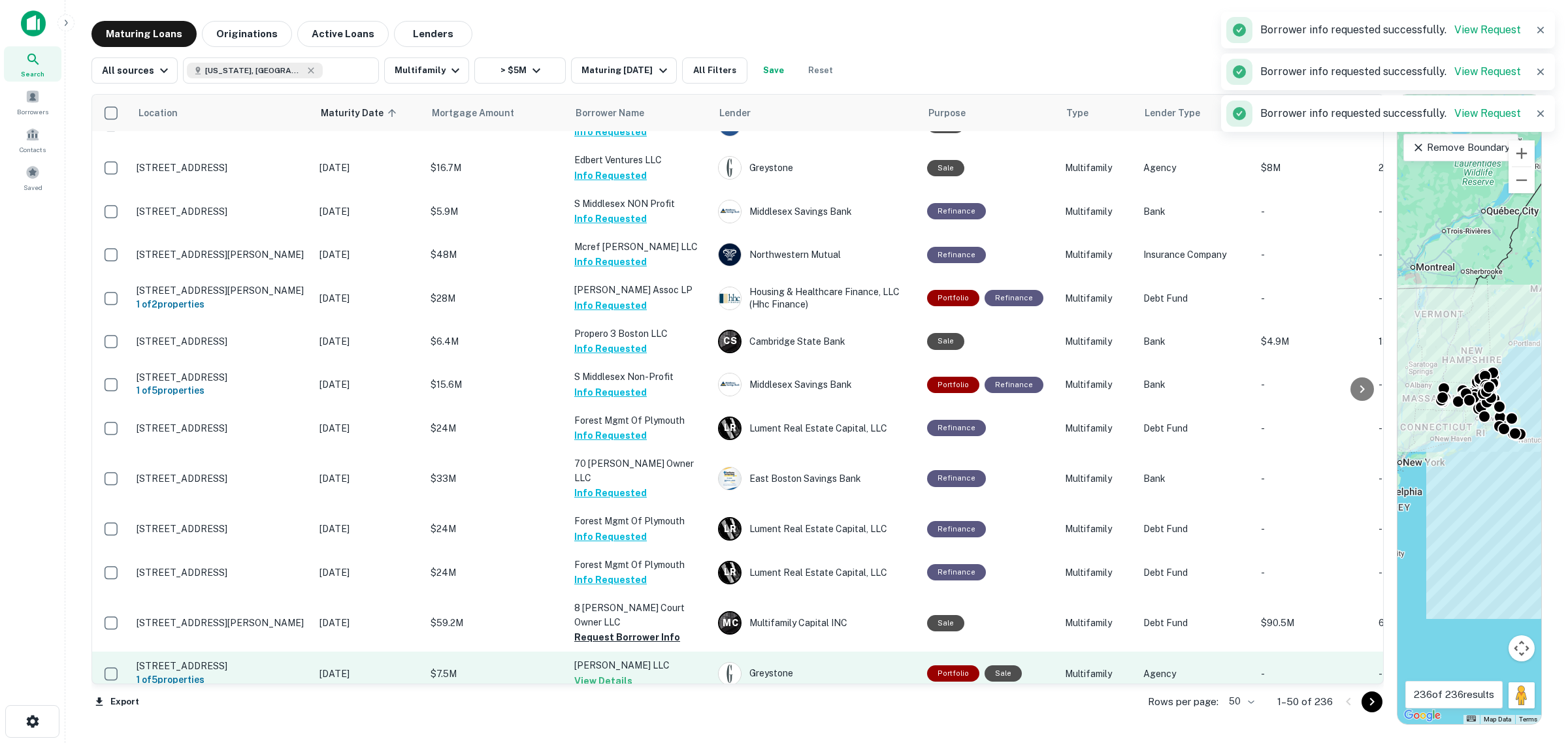
scroll to position [326, 0]
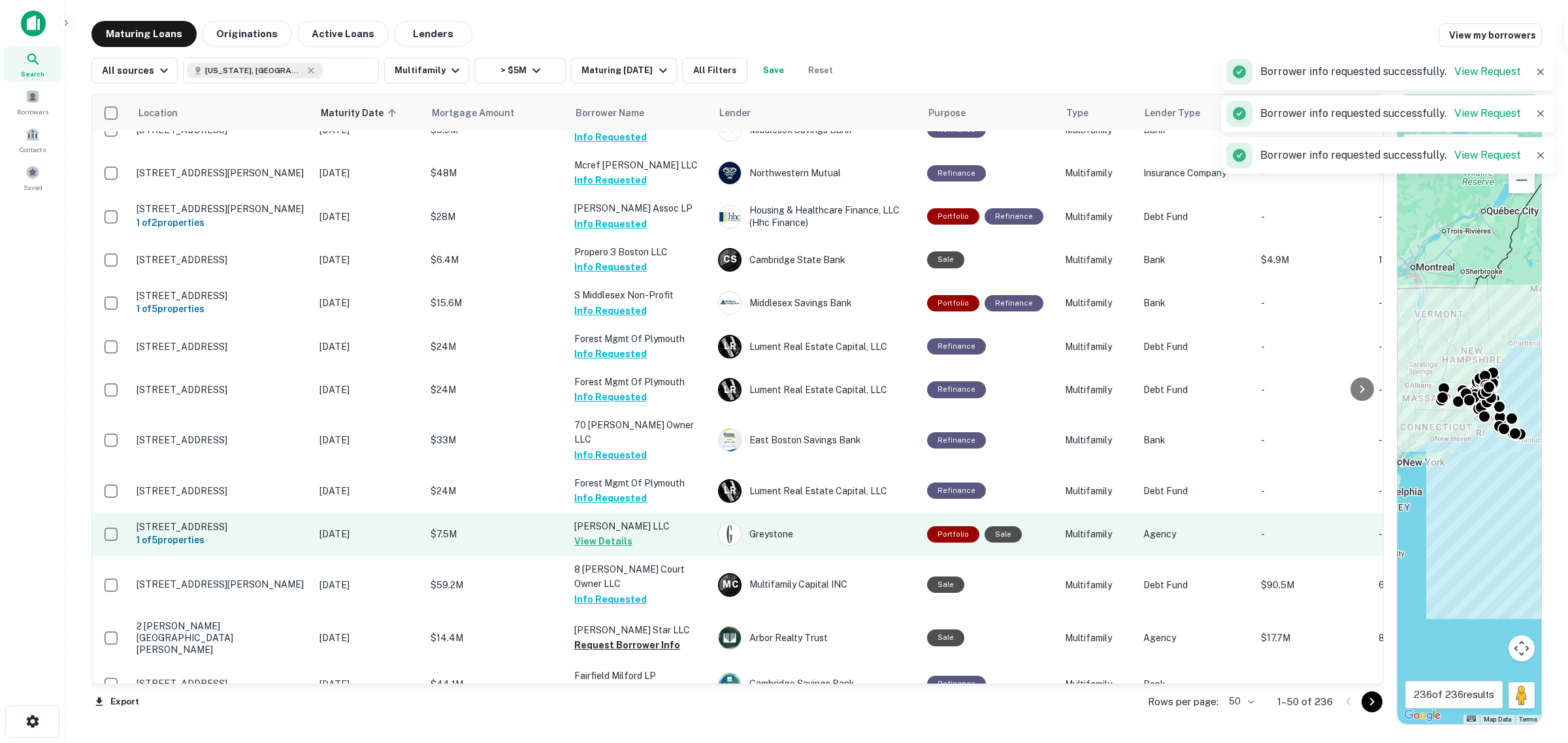
click at [638, 530] on td "[PERSON_NAME] LLC View Details" at bounding box center [639, 533] width 143 height 43
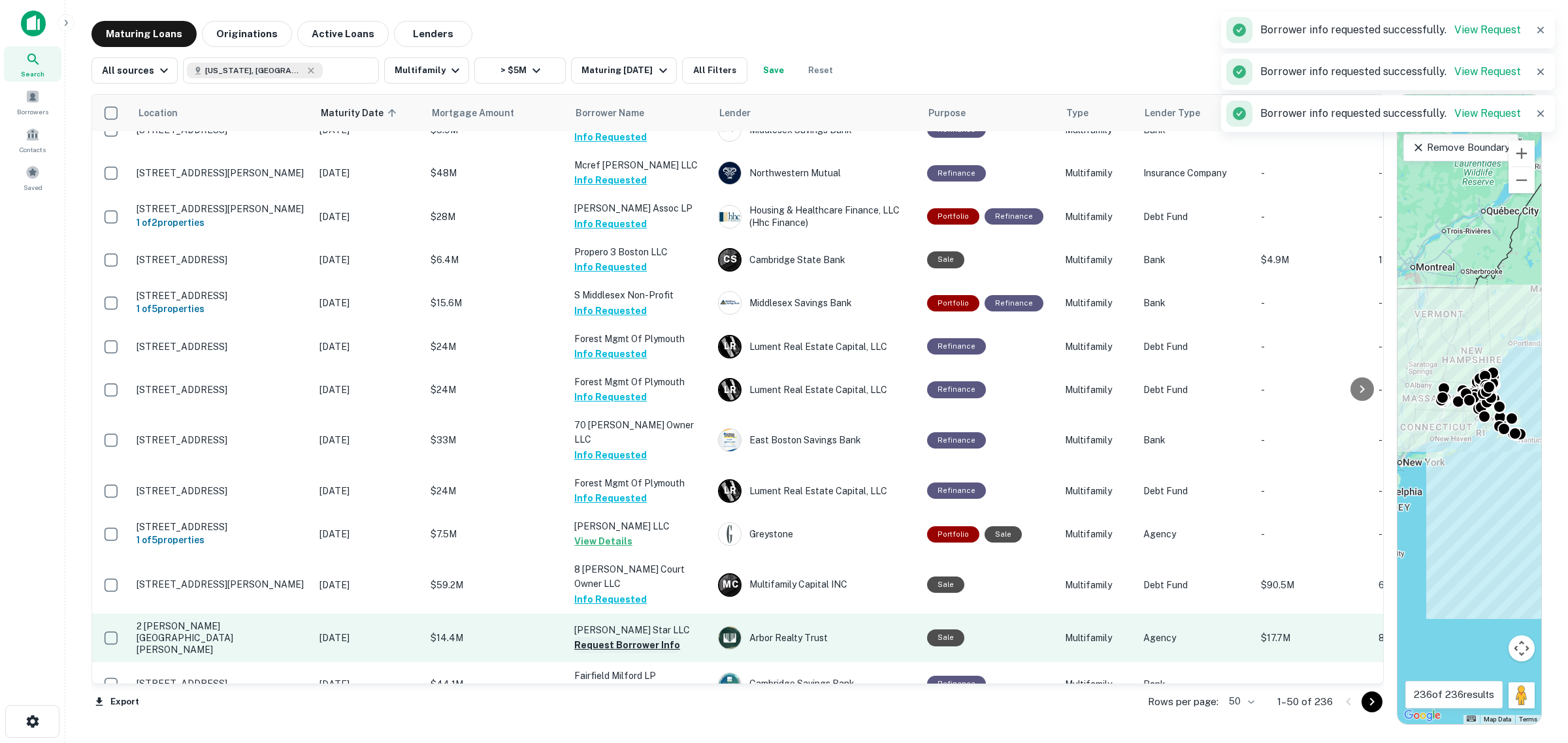
click at [627, 637] on button "Request Borrower Info" at bounding box center [627, 645] width 106 height 16
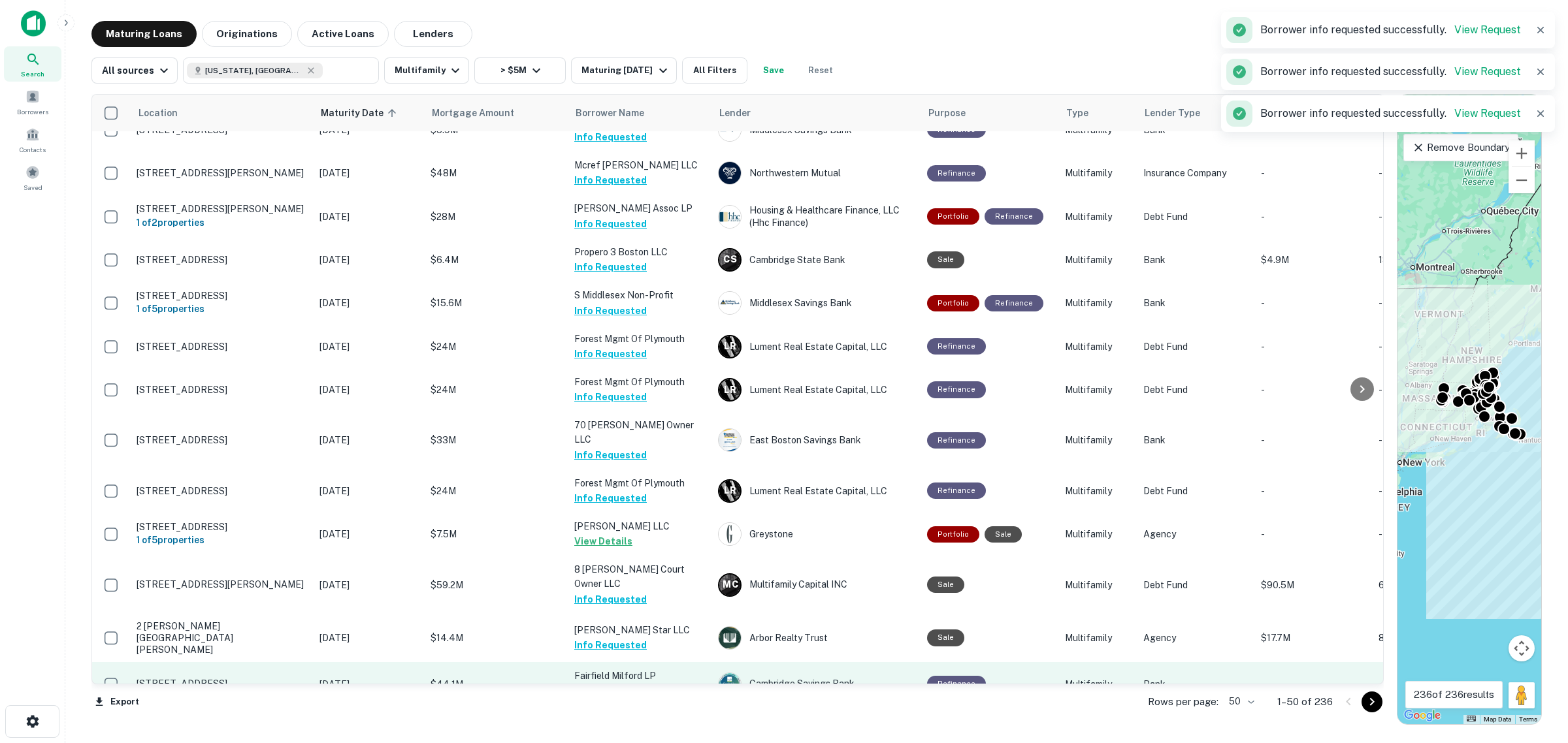
click at [626, 684] on button "Request Borrower Info" at bounding box center [627, 691] width 106 height 16
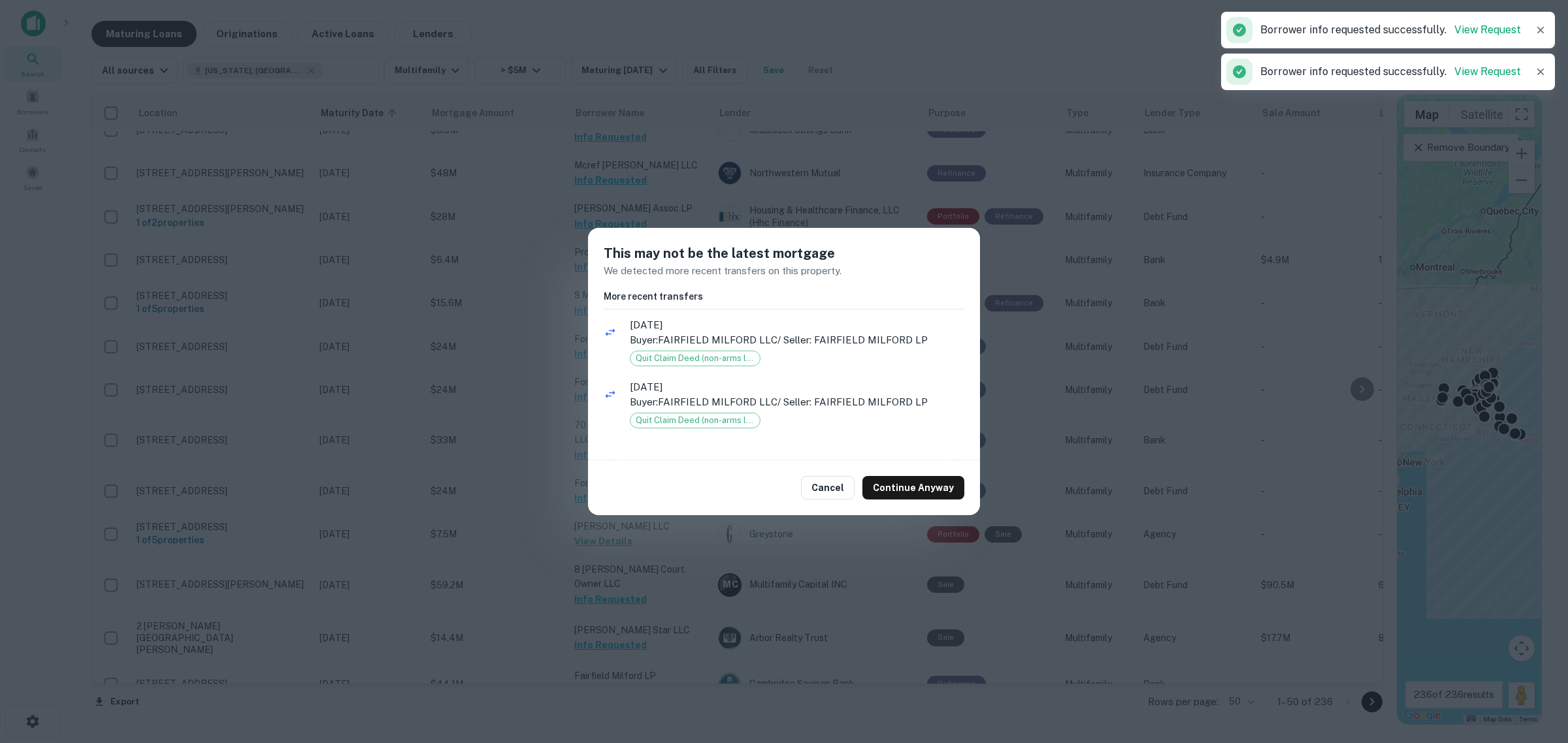
drag, startPoint x: 848, startPoint y: 483, endPoint x: 795, endPoint y: 517, distance: 63.0
click at [849, 483] on button "Cancel" at bounding box center [827, 488] width 53 height 24
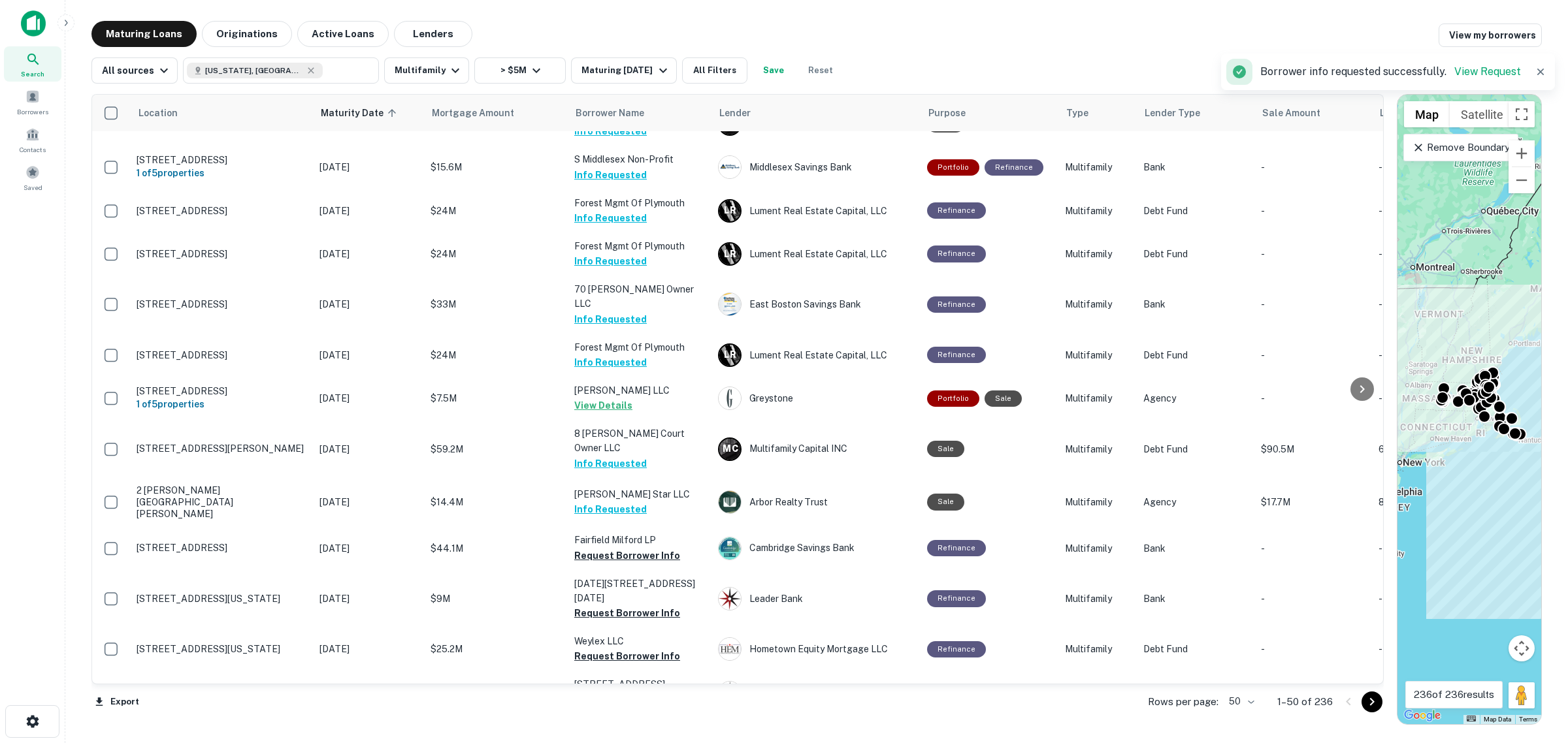
scroll to position [490, 0]
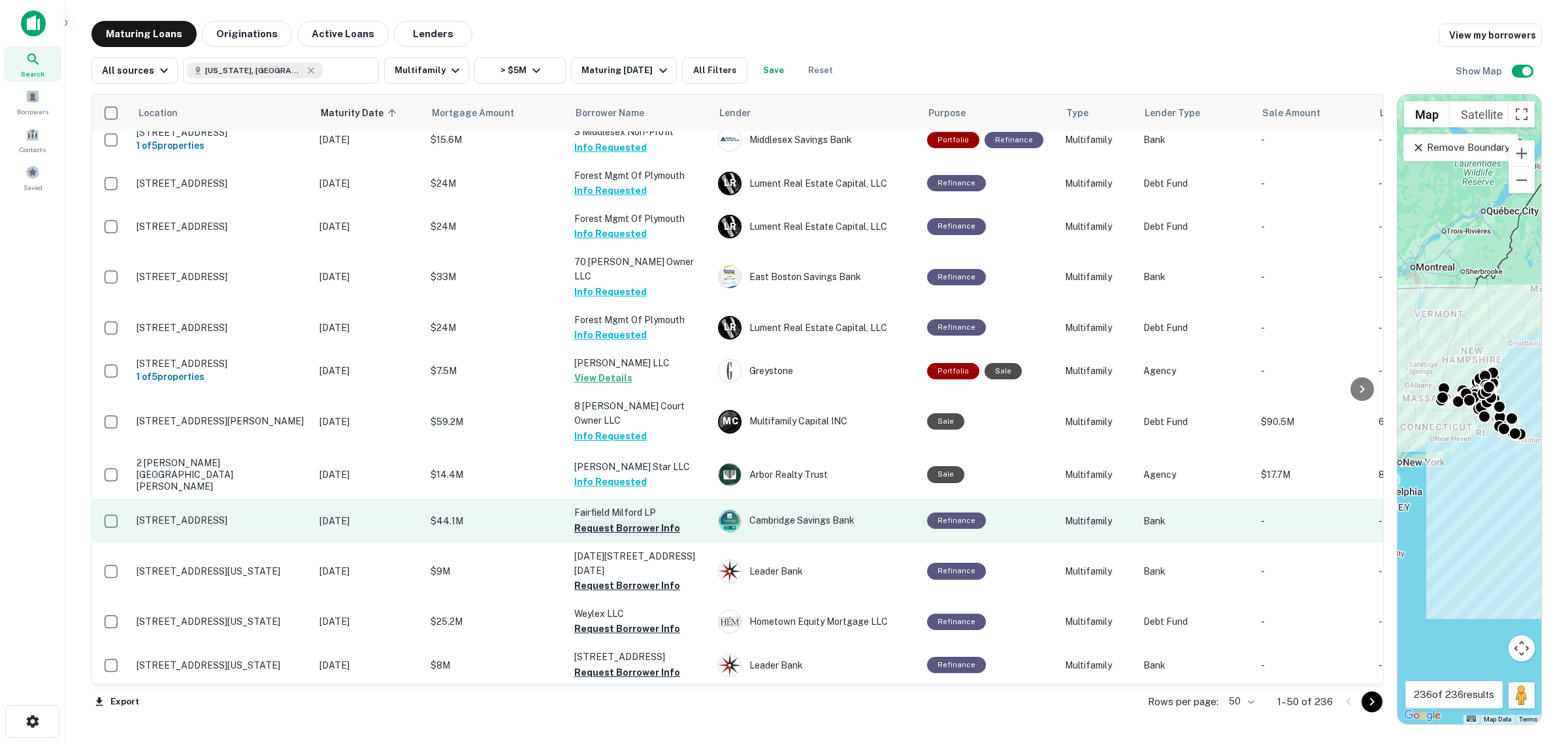
click at [644, 520] on button "Request Borrower Info" at bounding box center [627, 528] width 106 height 16
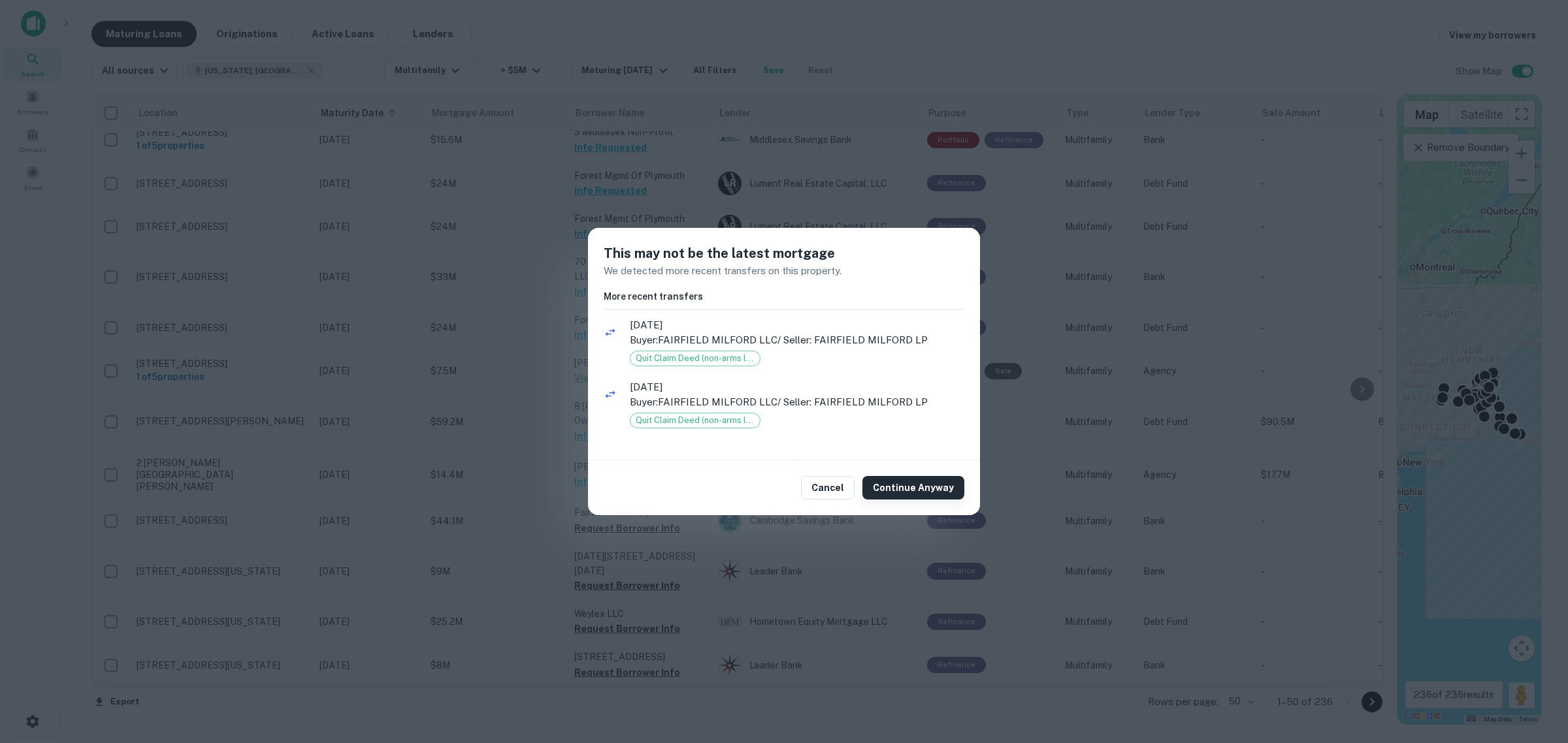
click at [892, 487] on button "Continue Anyway" at bounding box center [913, 488] width 102 height 24
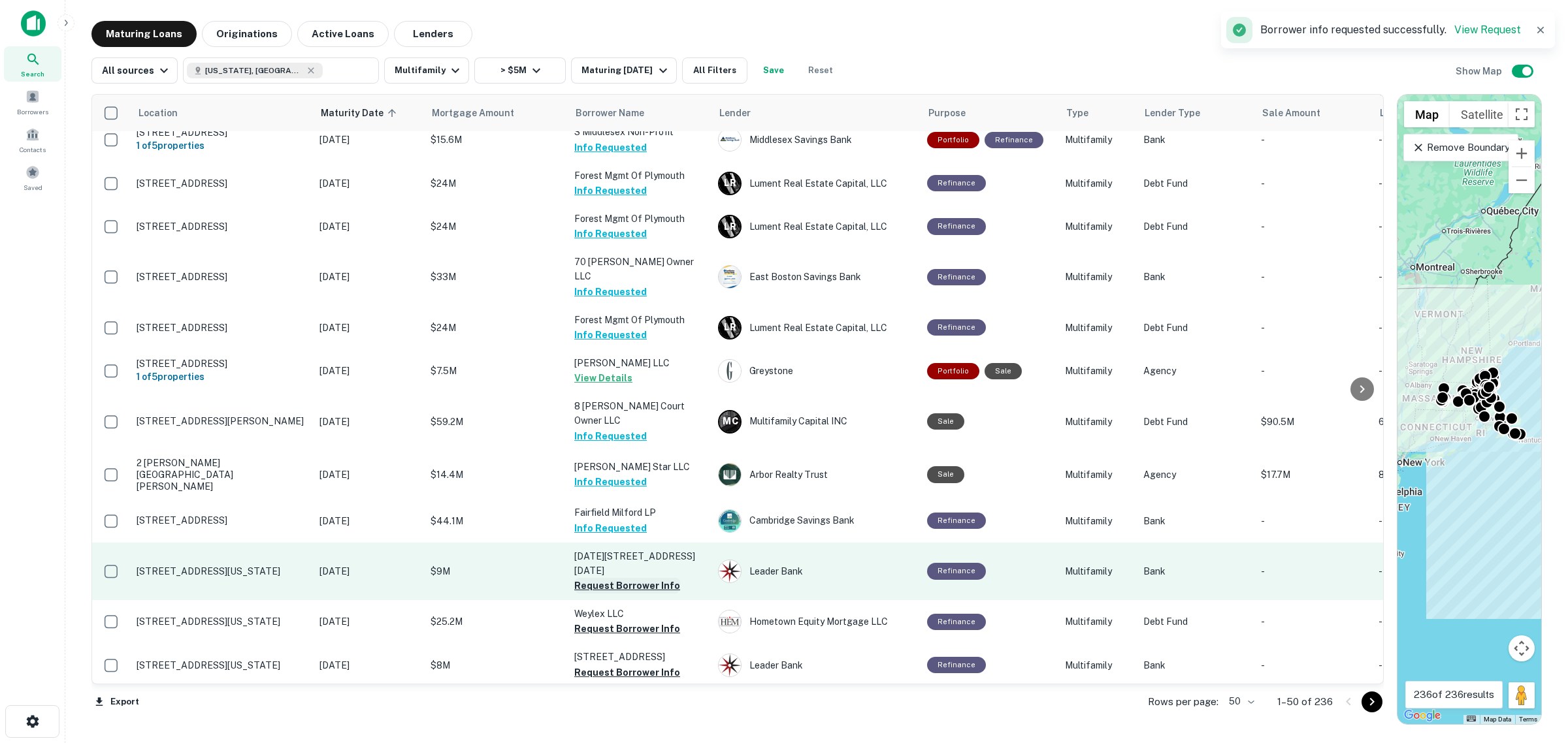
click at [622, 578] on button "Request Borrower Info" at bounding box center [627, 586] width 106 height 16
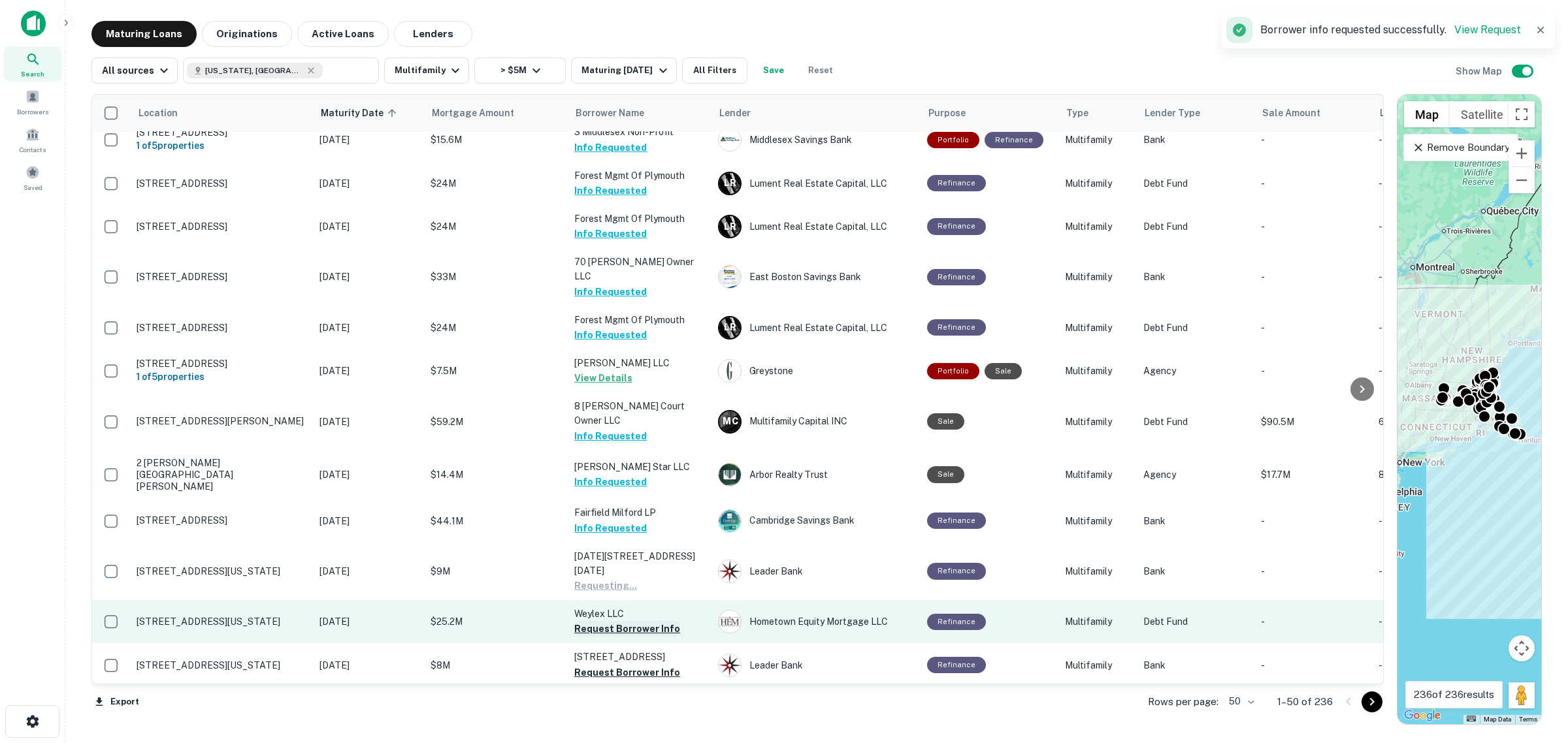
click at [640, 621] on button "Request Borrower Info" at bounding box center [627, 628] width 106 height 16
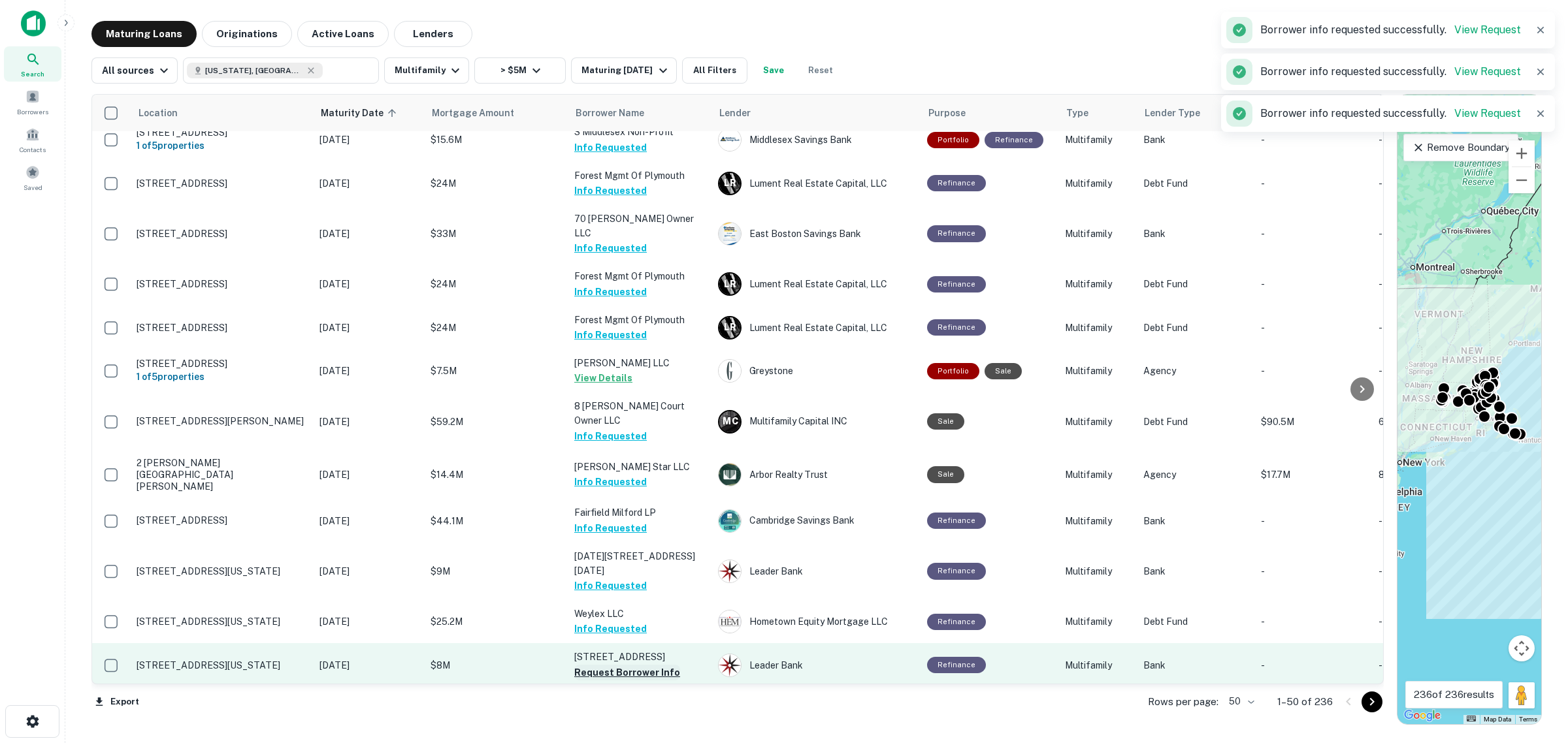
click at [651, 664] on button "Request Borrower Info" at bounding box center [627, 672] width 106 height 16
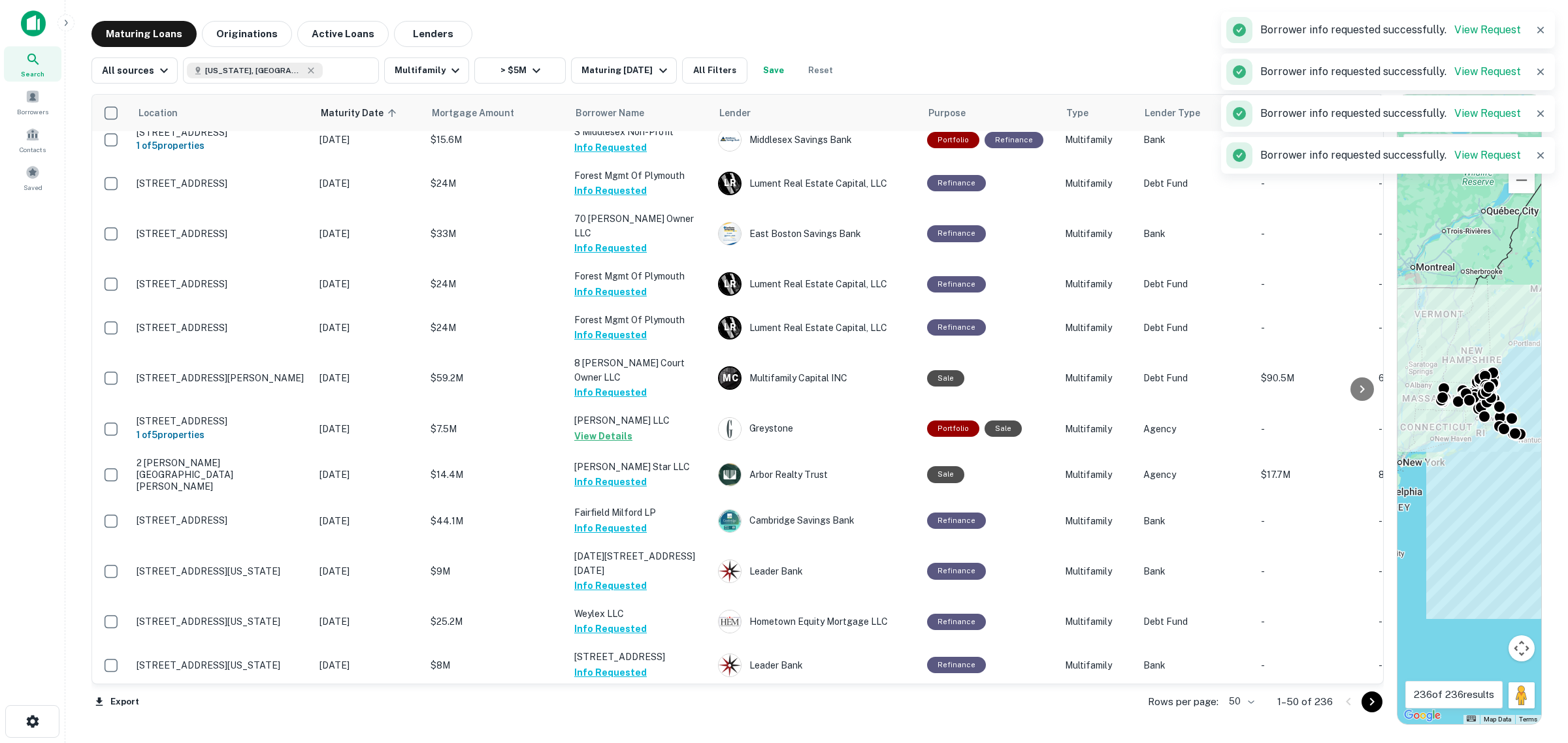
scroll to position [653, 0]
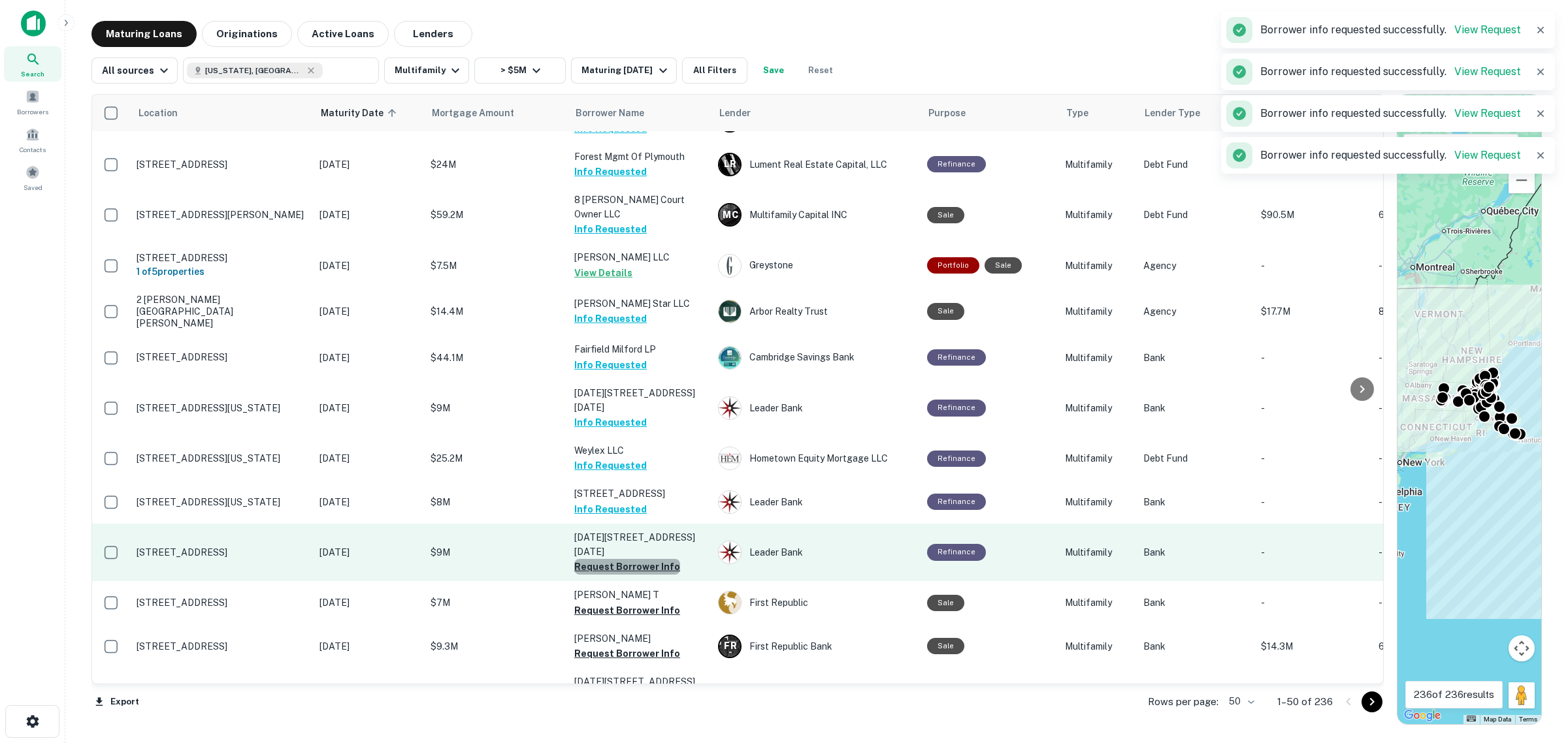
click at [634, 559] on button "Request Borrower Info" at bounding box center [627, 566] width 106 height 16
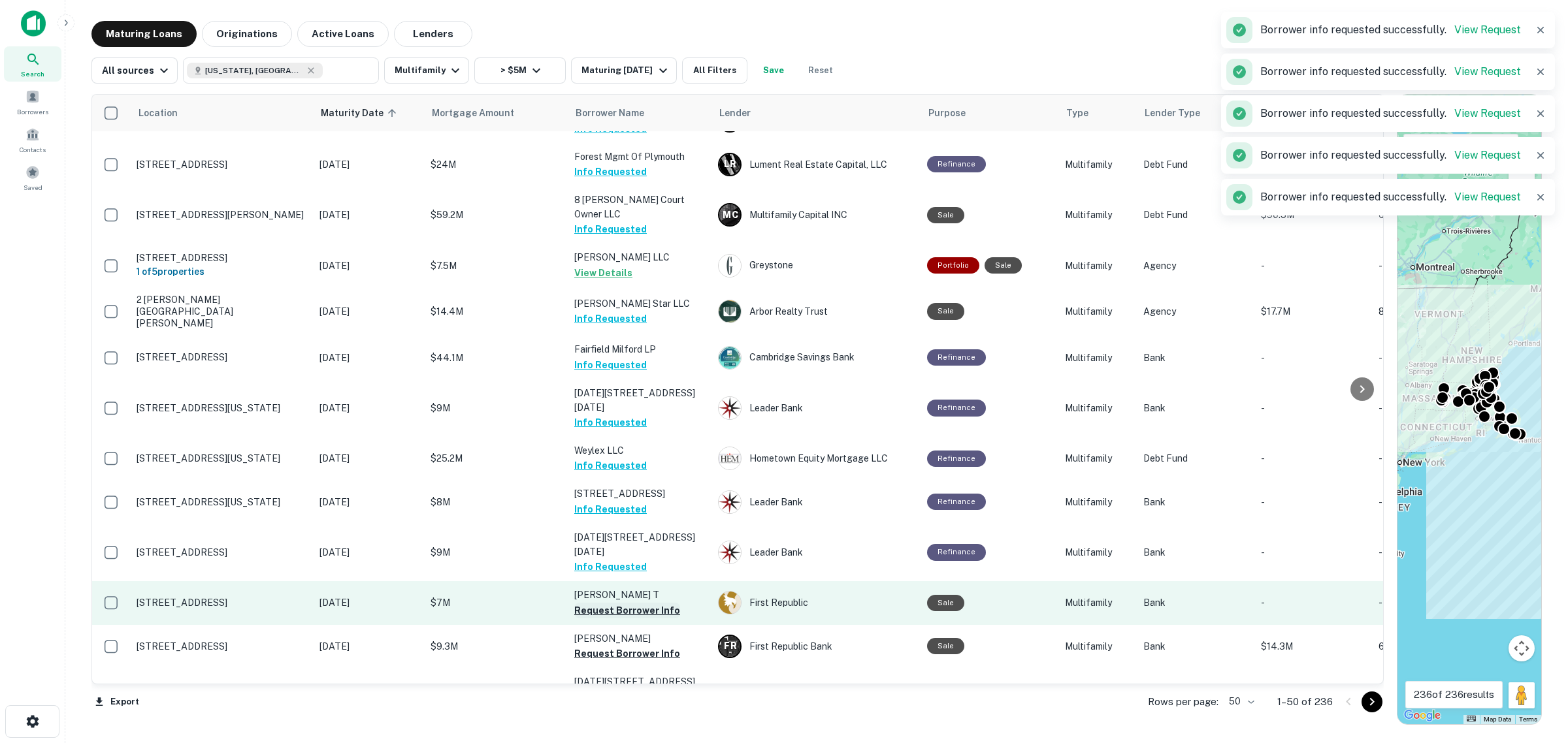
click at [631, 602] on button "Request Borrower Info" at bounding box center [627, 610] width 106 height 16
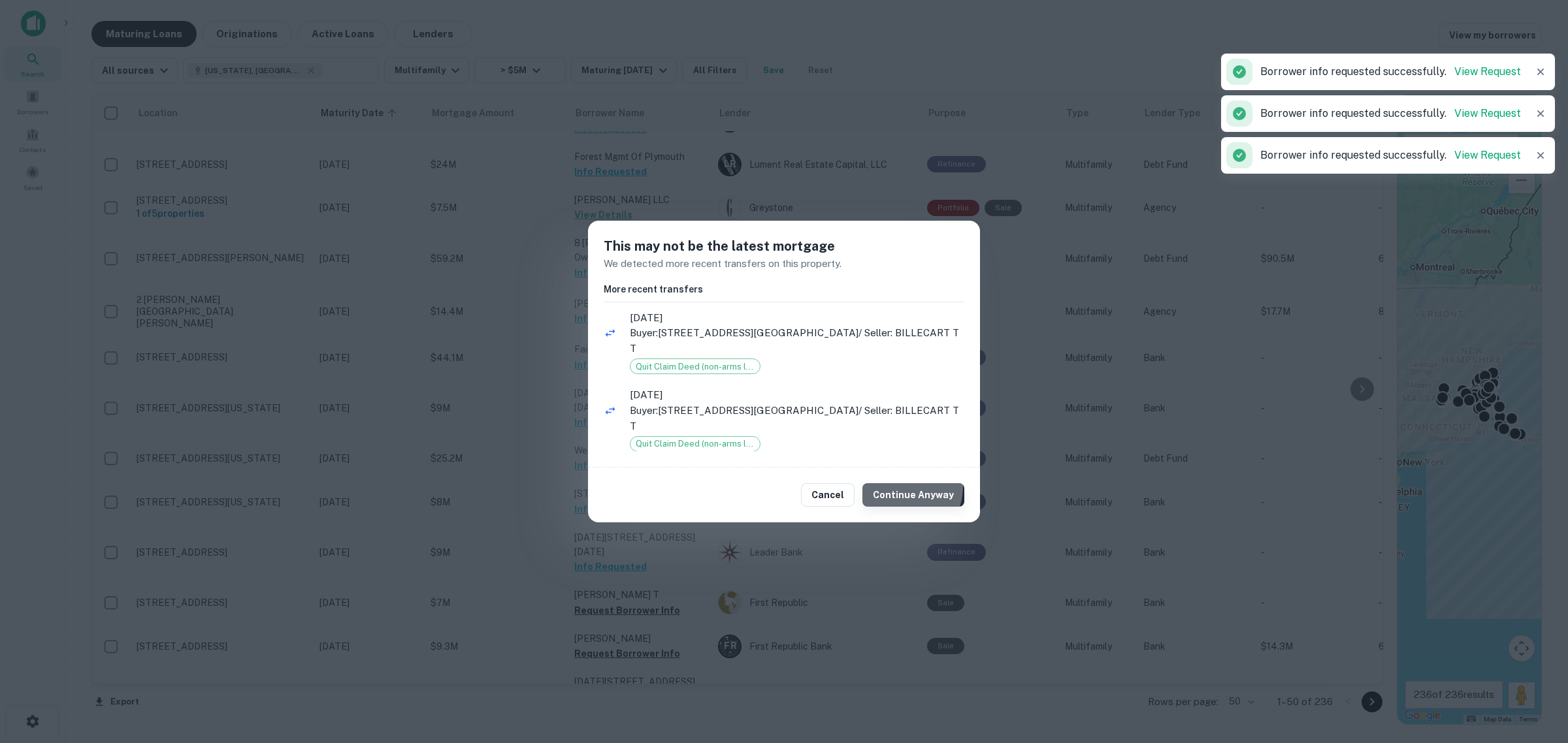
click at [898, 483] on button "Continue Anyway" at bounding box center [913, 495] width 102 height 24
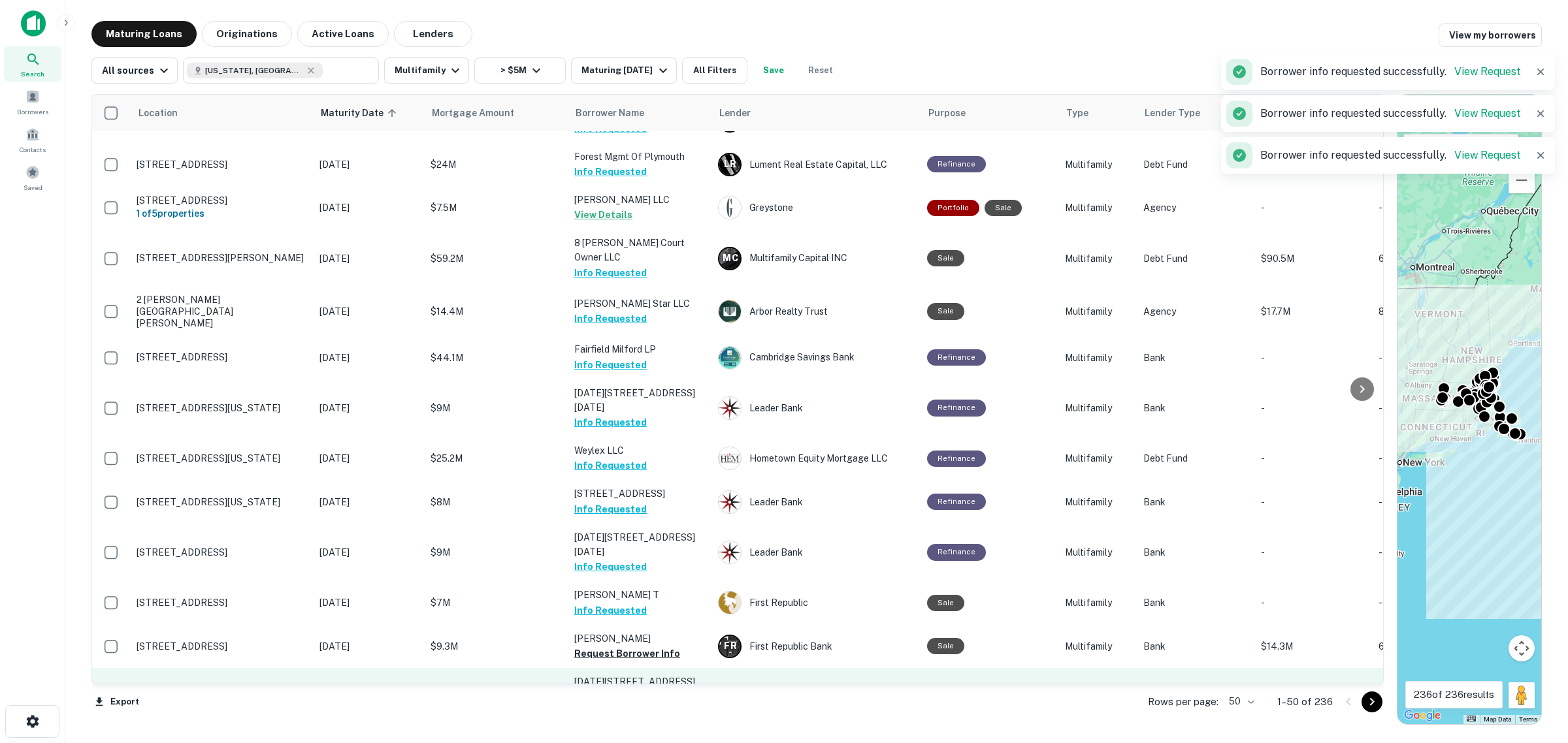
click at [629, 646] on button "Request Borrower Info" at bounding box center [627, 654] width 106 height 16
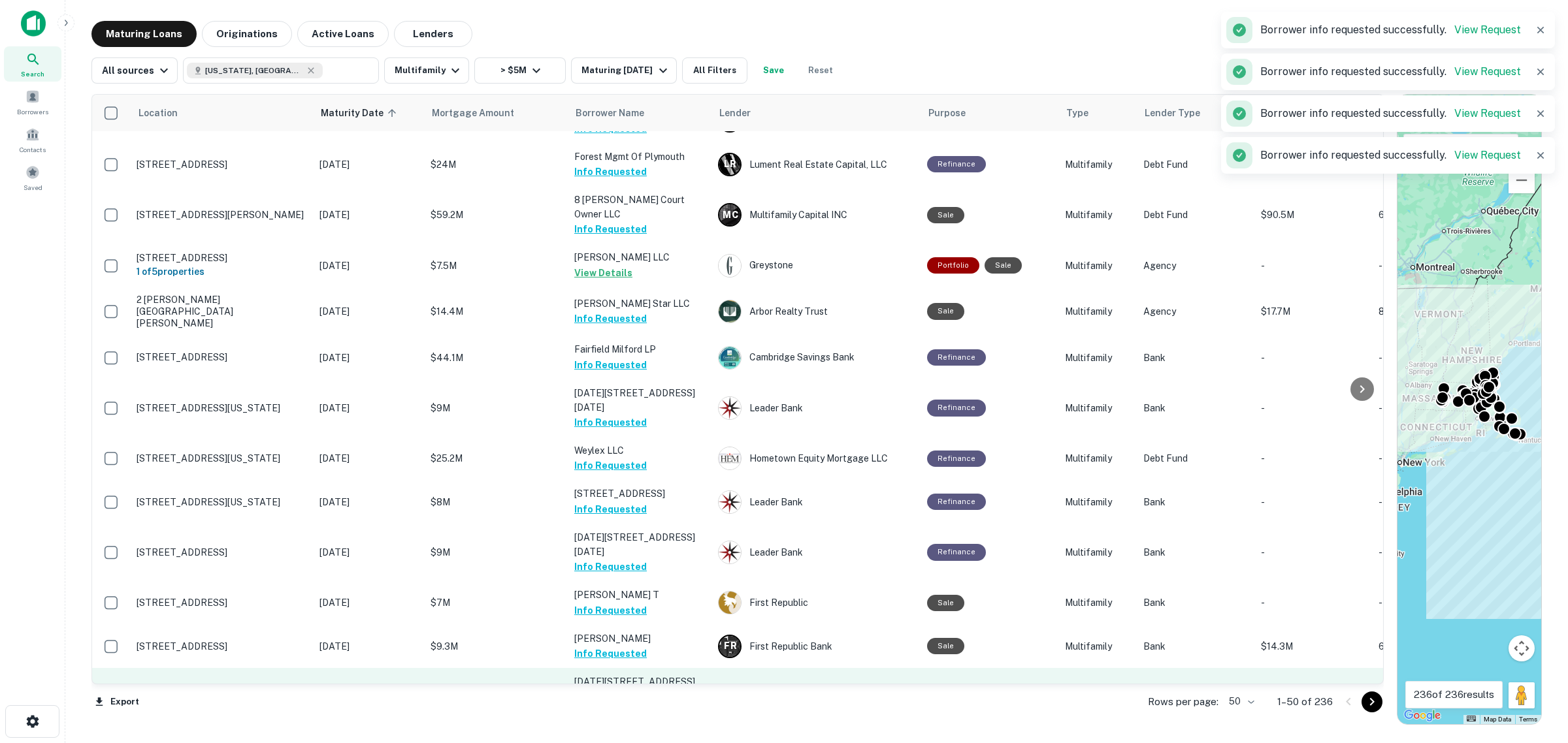
click at [629, 703] on button "Request Borrower Info" at bounding box center [627, 711] width 106 height 16
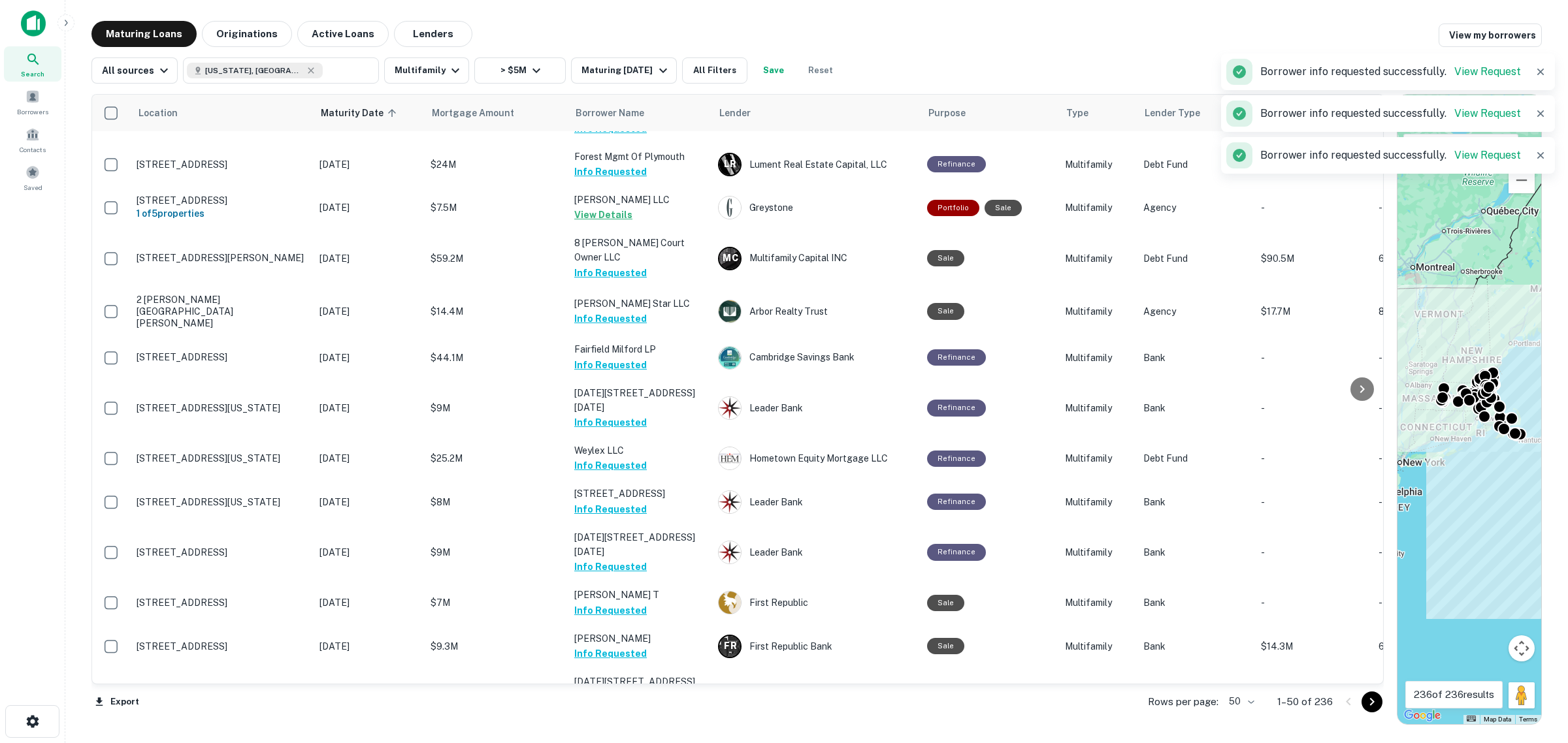
scroll to position [898, 0]
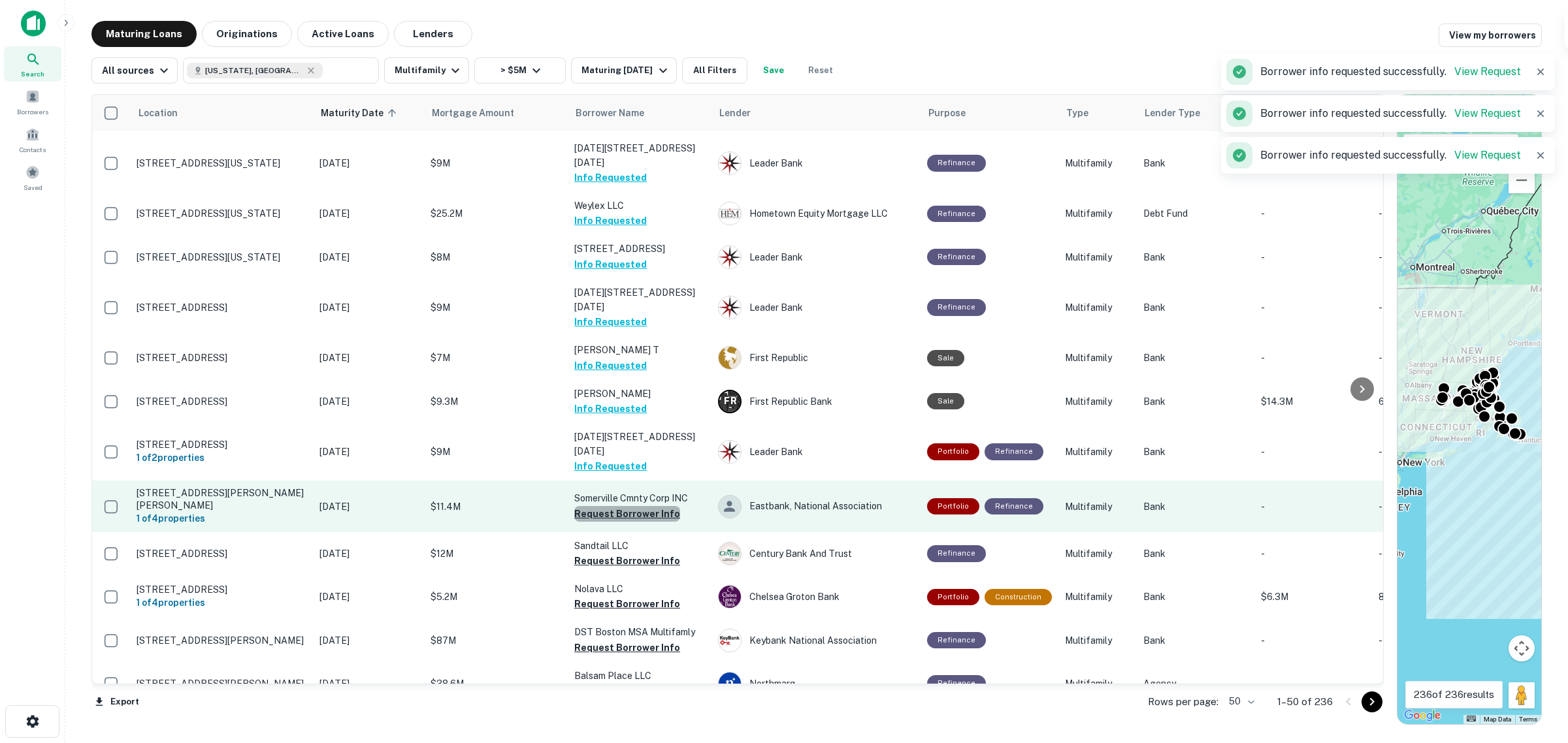
click at [639, 506] on button "Request Borrower Info" at bounding box center [627, 514] width 106 height 16
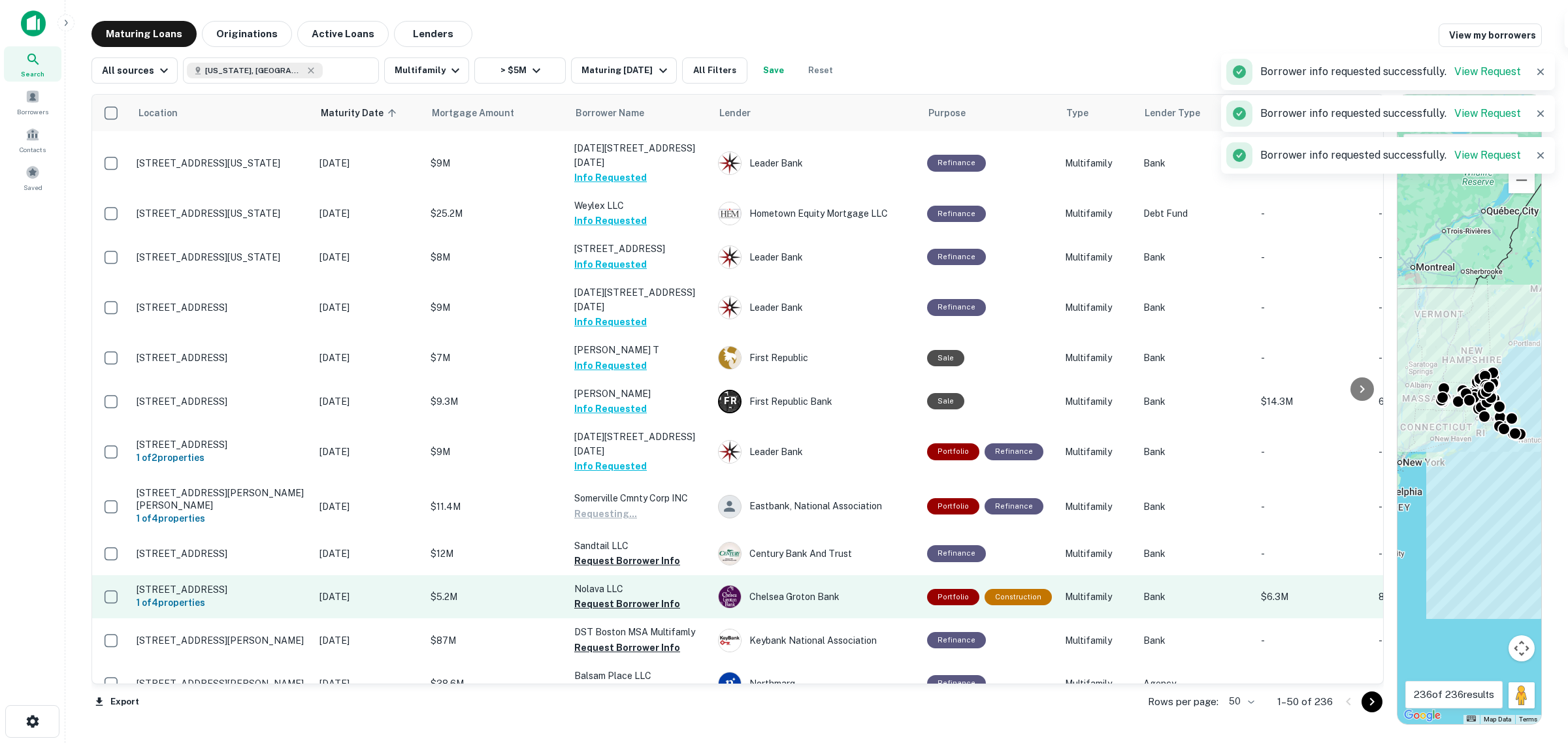
click at [635, 553] on button "Request Borrower Info" at bounding box center [627, 561] width 106 height 16
click at [622, 596] on button "Request Borrower Info" at bounding box center [627, 604] width 106 height 16
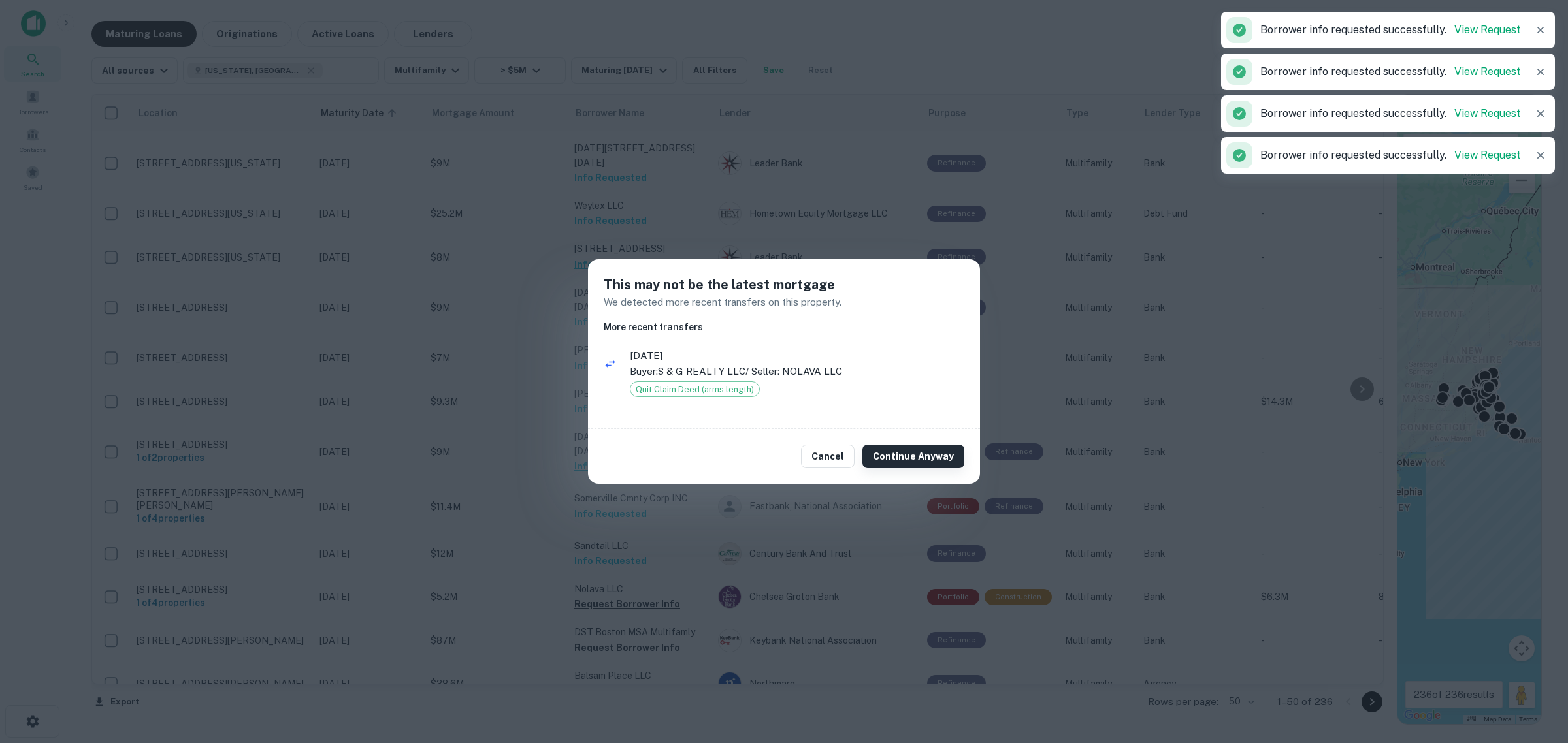
click at [900, 455] on button "Continue Anyway" at bounding box center [913, 456] width 102 height 24
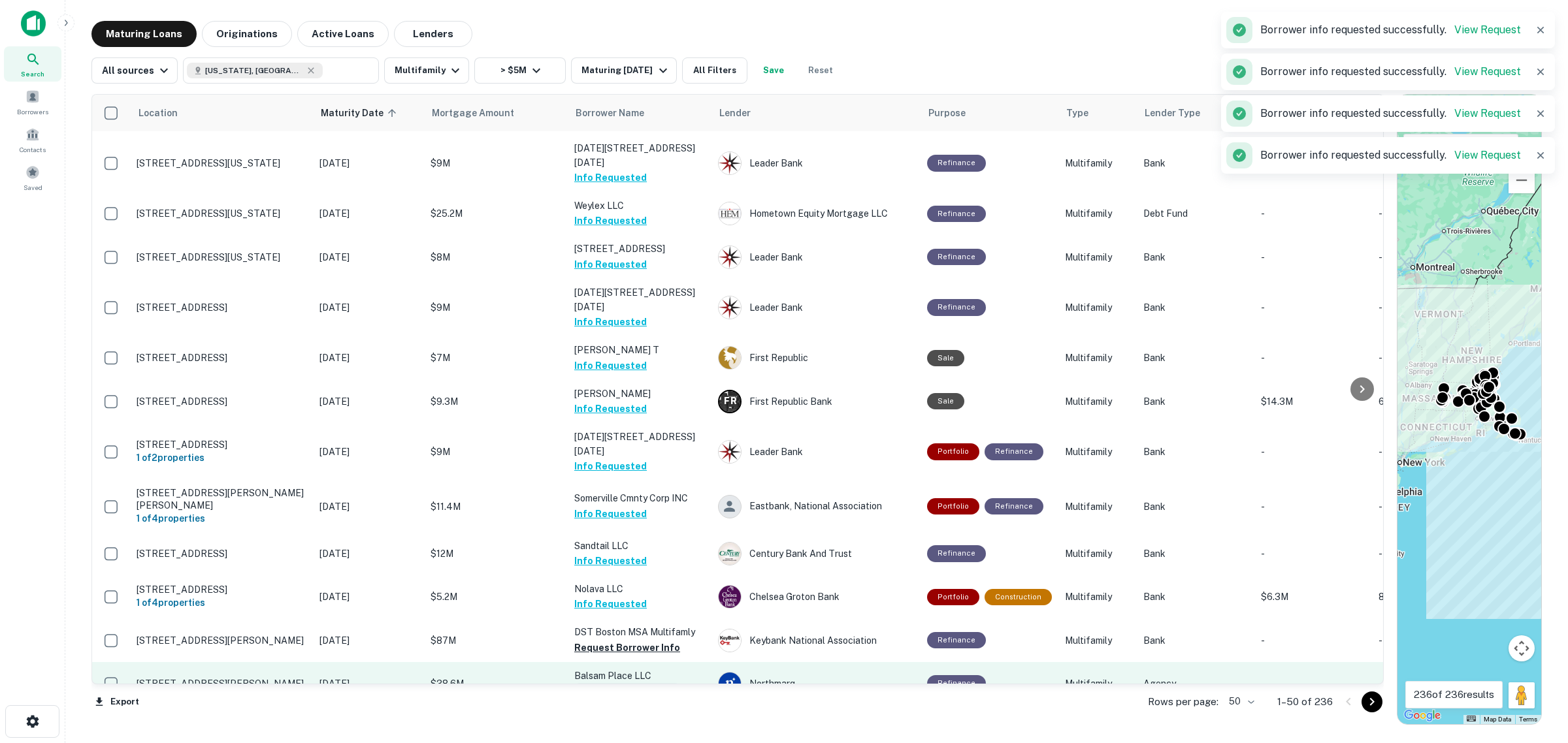
click at [625, 640] on button "Request Borrower Info" at bounding box center [627, 648] width 106 height 16
click at [619, 683] on button "Request Borrower Info" at bounding box center [627, 691] width 106 height 16
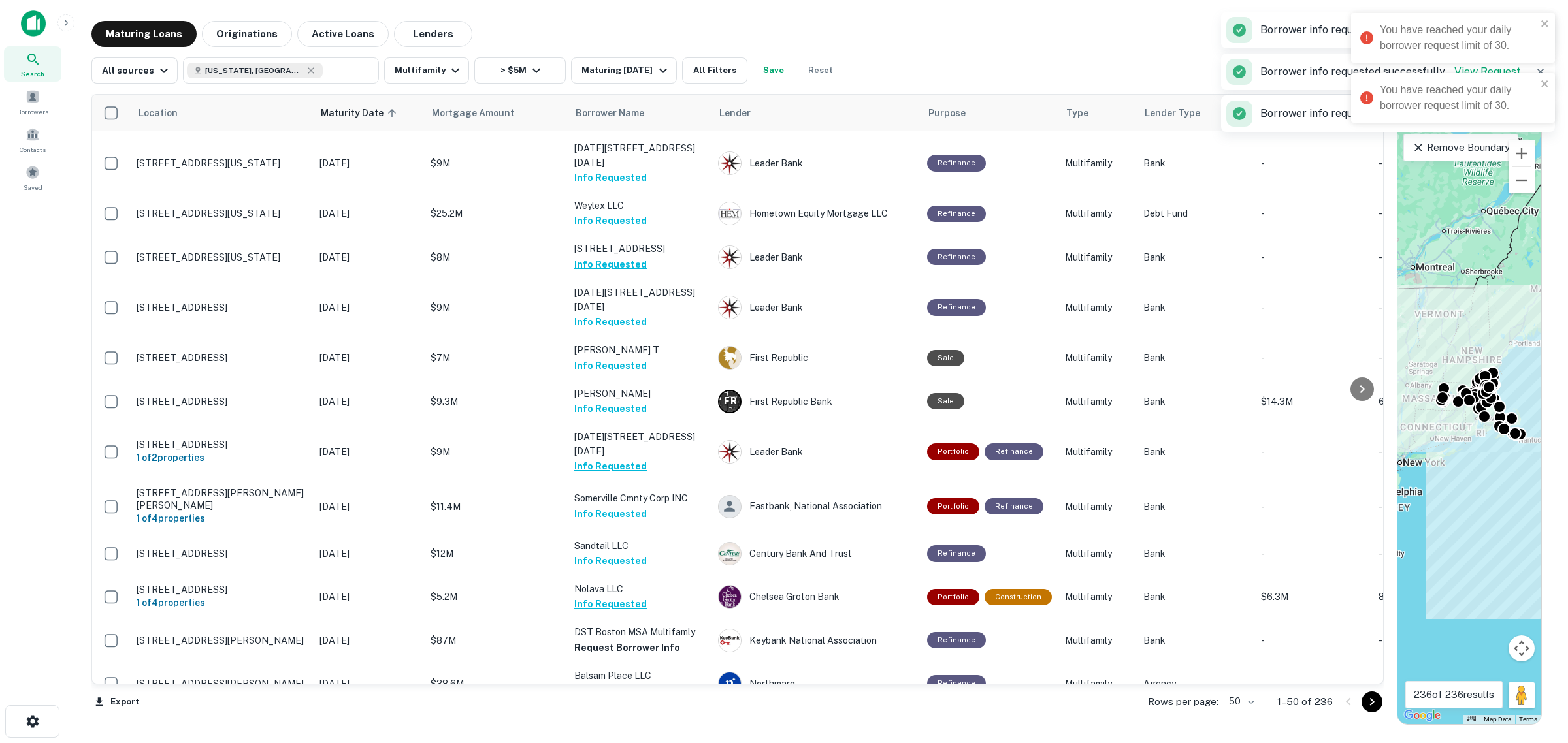
click at [631, 731] on button "Request Borrower Info" at bounding box center [627, 739] width 106 height 16
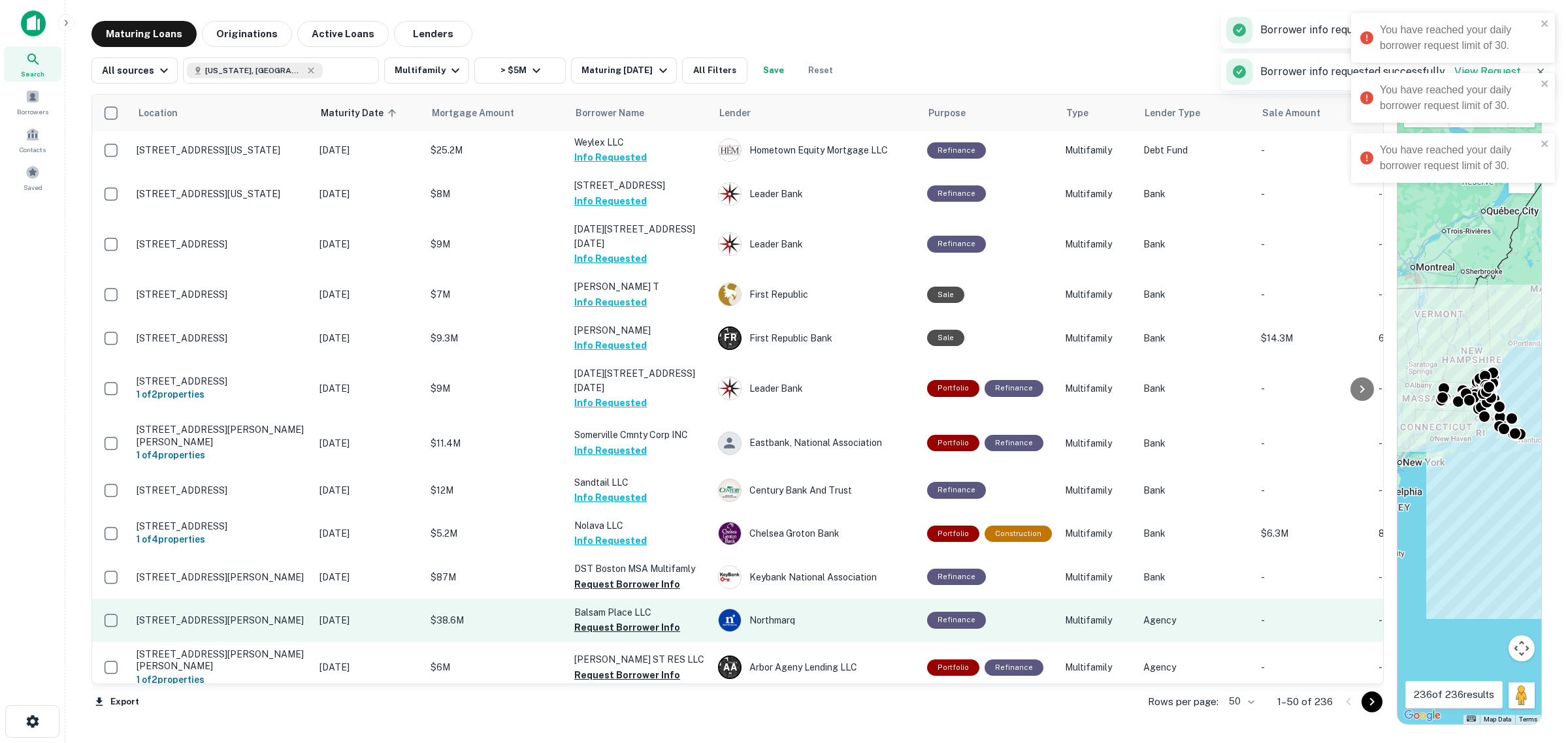
scroll to position [979, 0]
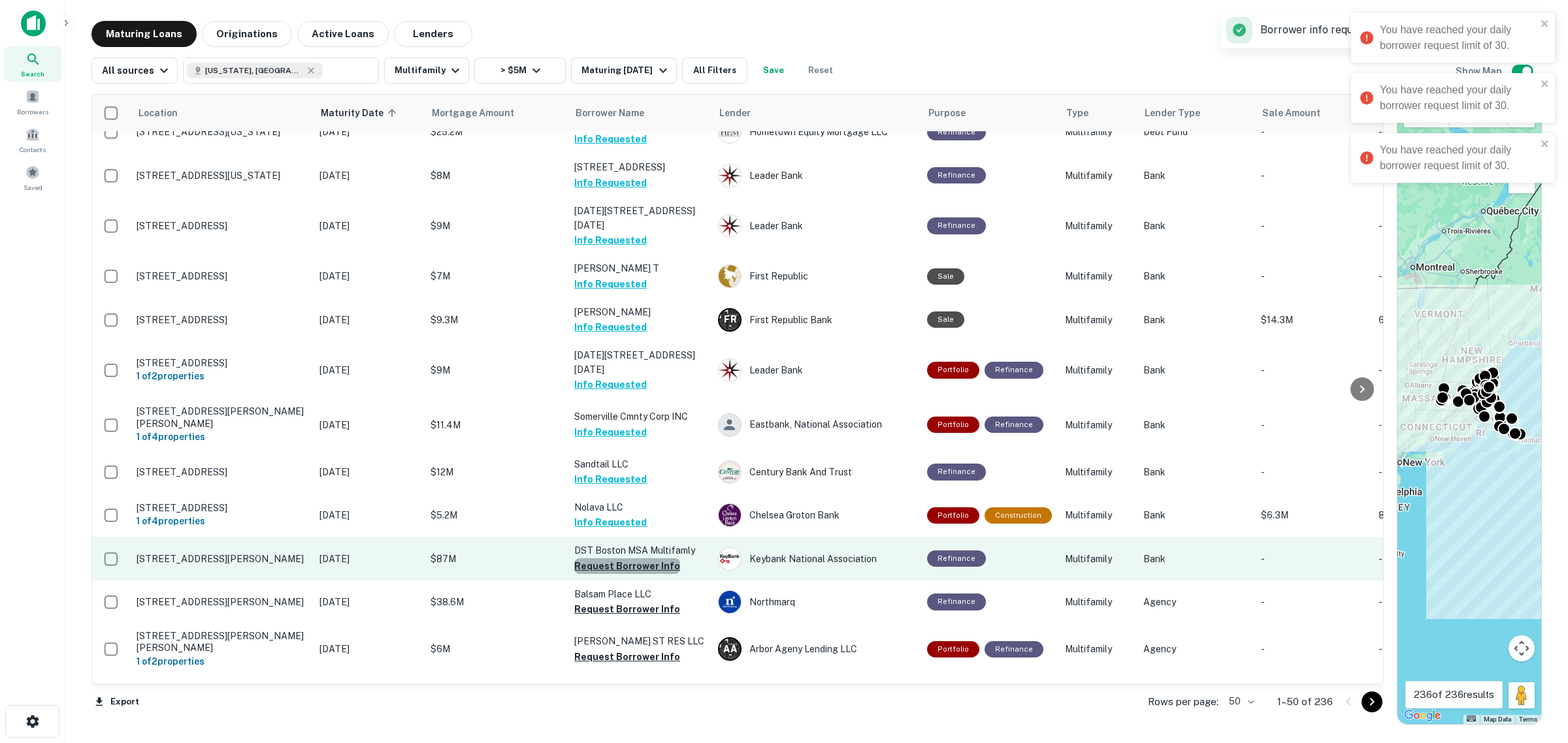
click at [638, 559] on button "Request Borrower Info" at bounding box center [627, 566] width 106 height 16
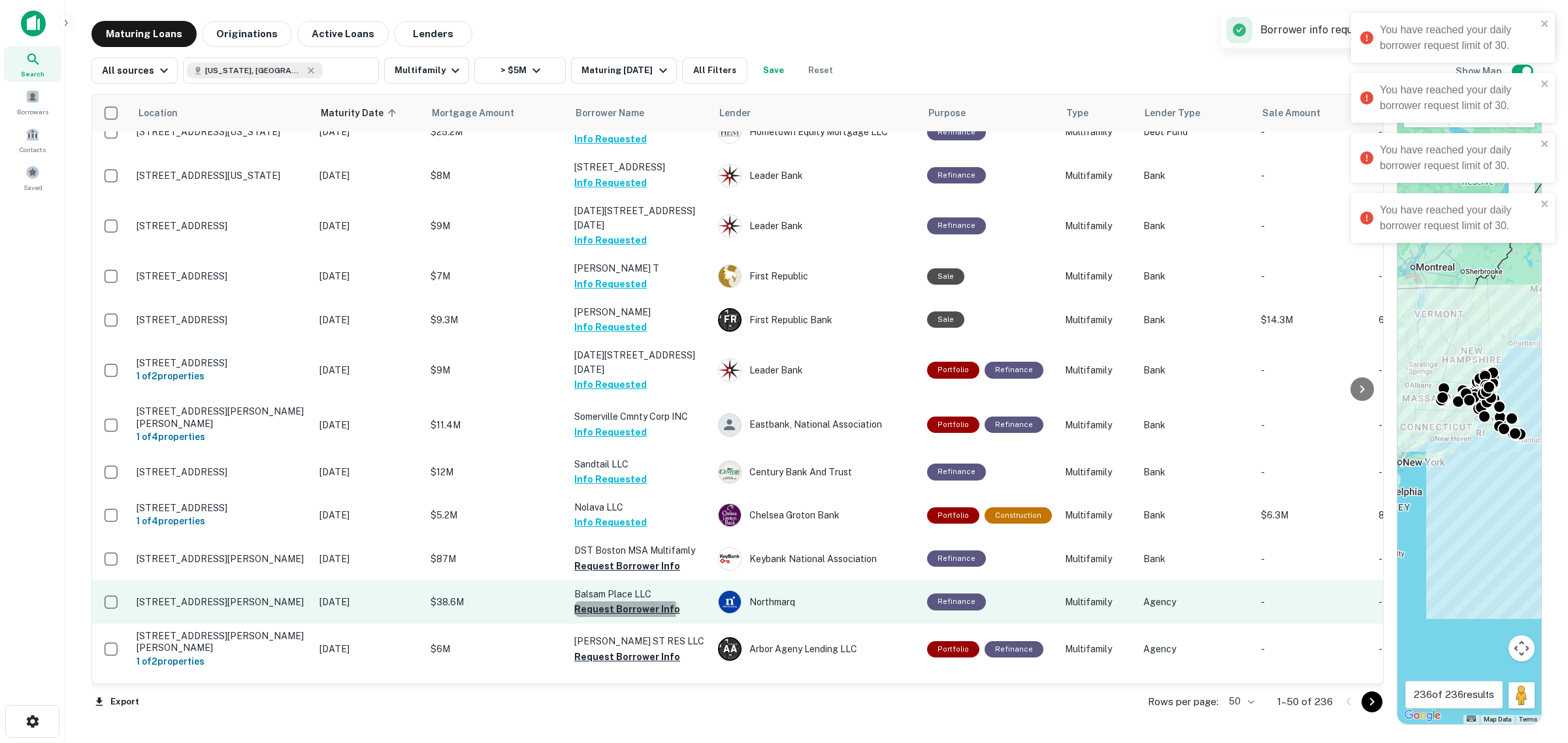
click at [624, 601] on button "Request Borrower Info" at bounding box center [627, 609] width 106 height 16
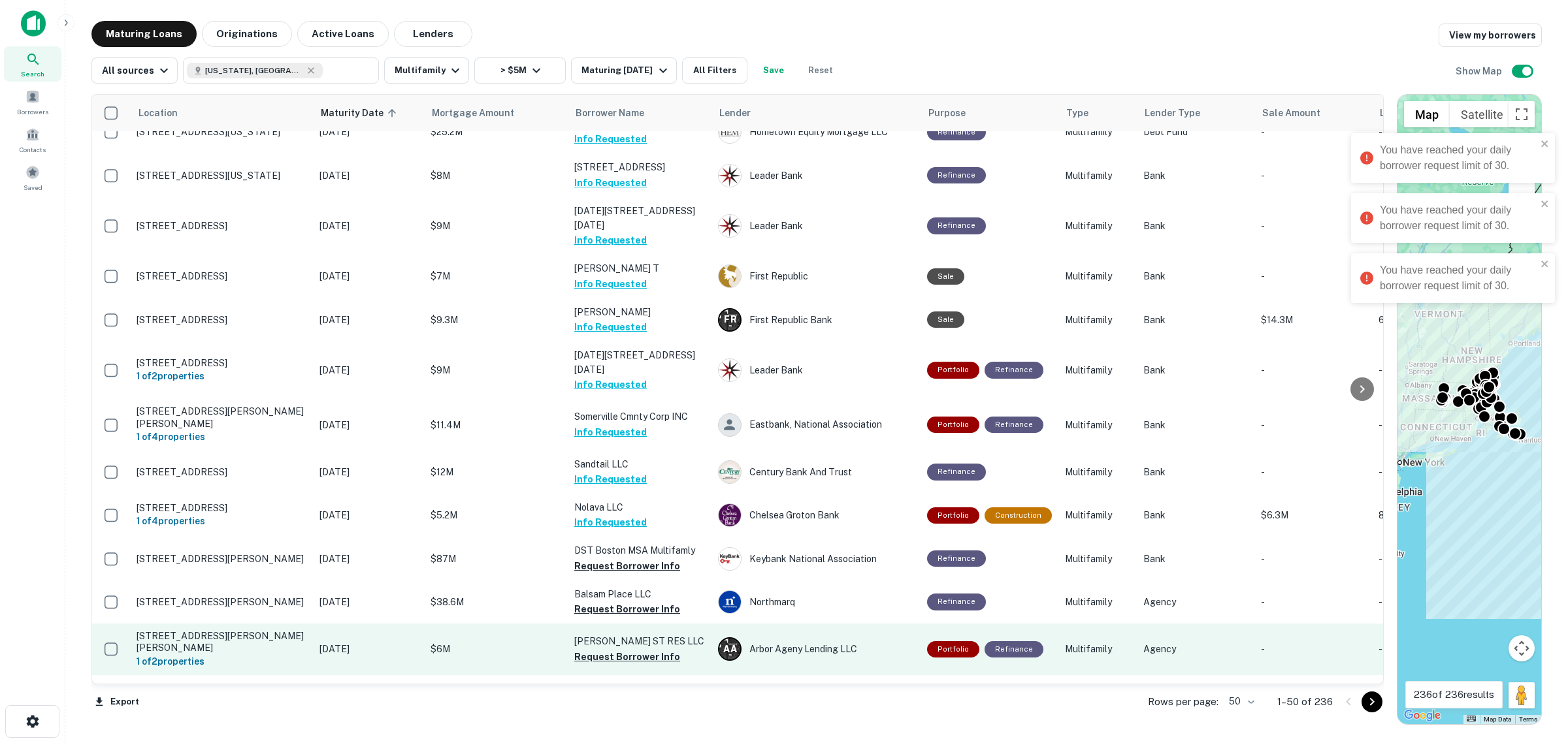
scroll to position [1061, 0]
